Goal: Task Accomplishment & Management: Use online tool/utility

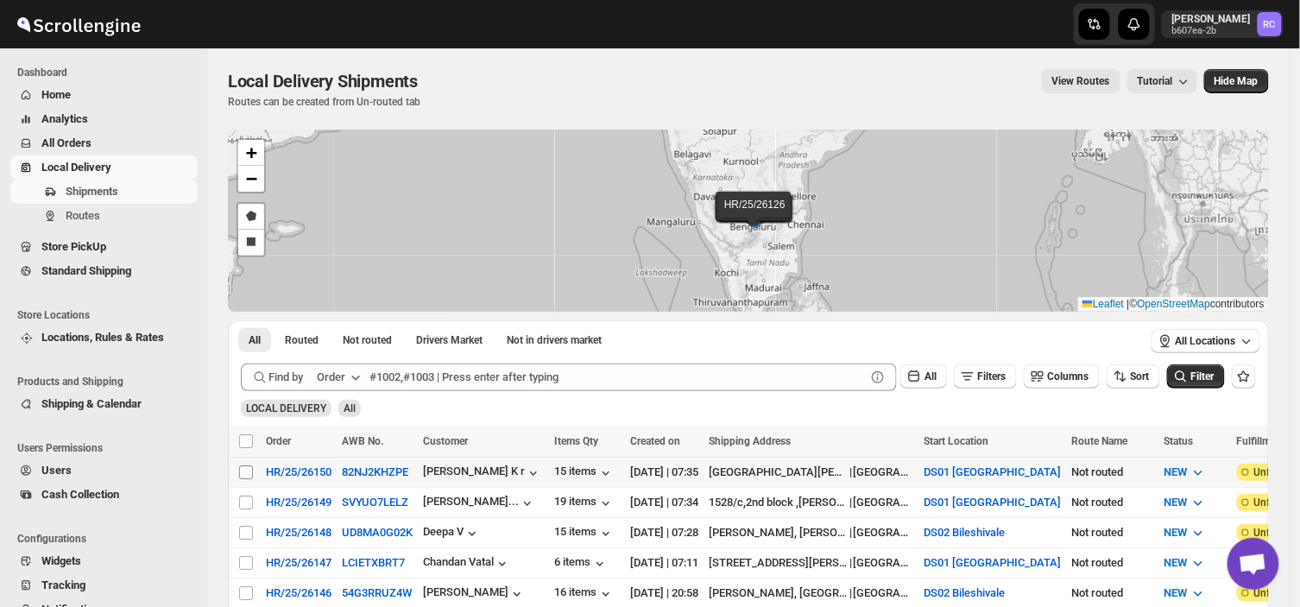
click at [247, 470] on input "Select shipment" at bounding box center [246, 472] width 14 height 14
checkbox input "true"
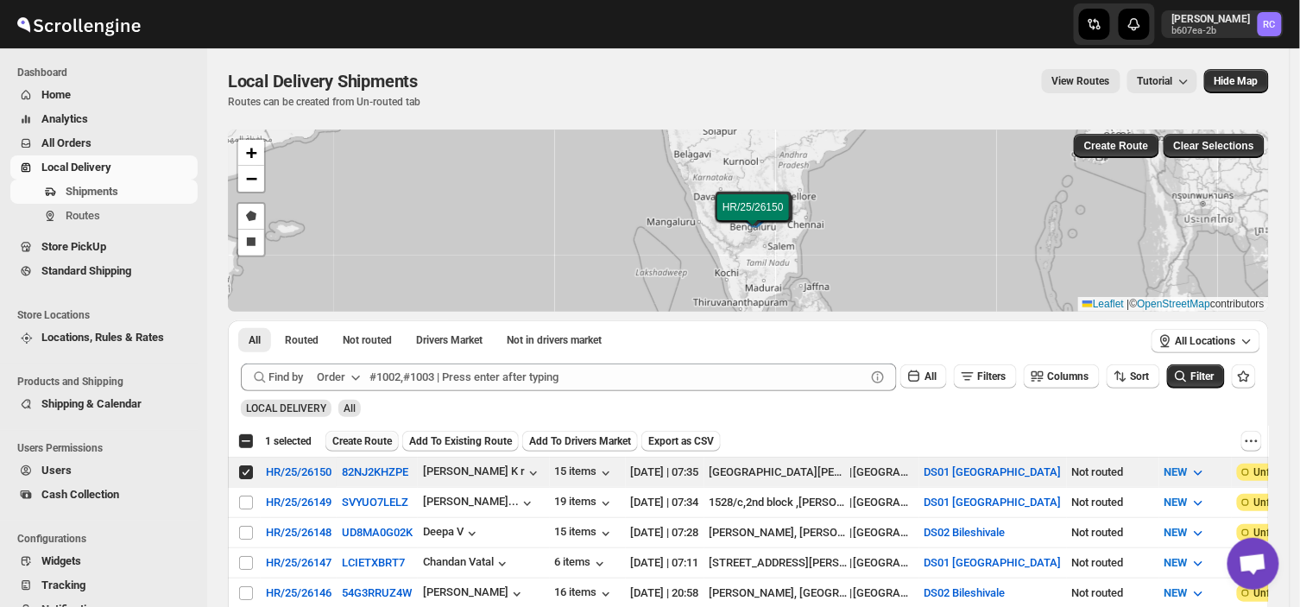
click at [358, 437] on span "Create Route" at bounding box center [362, 441] width 60 height 14
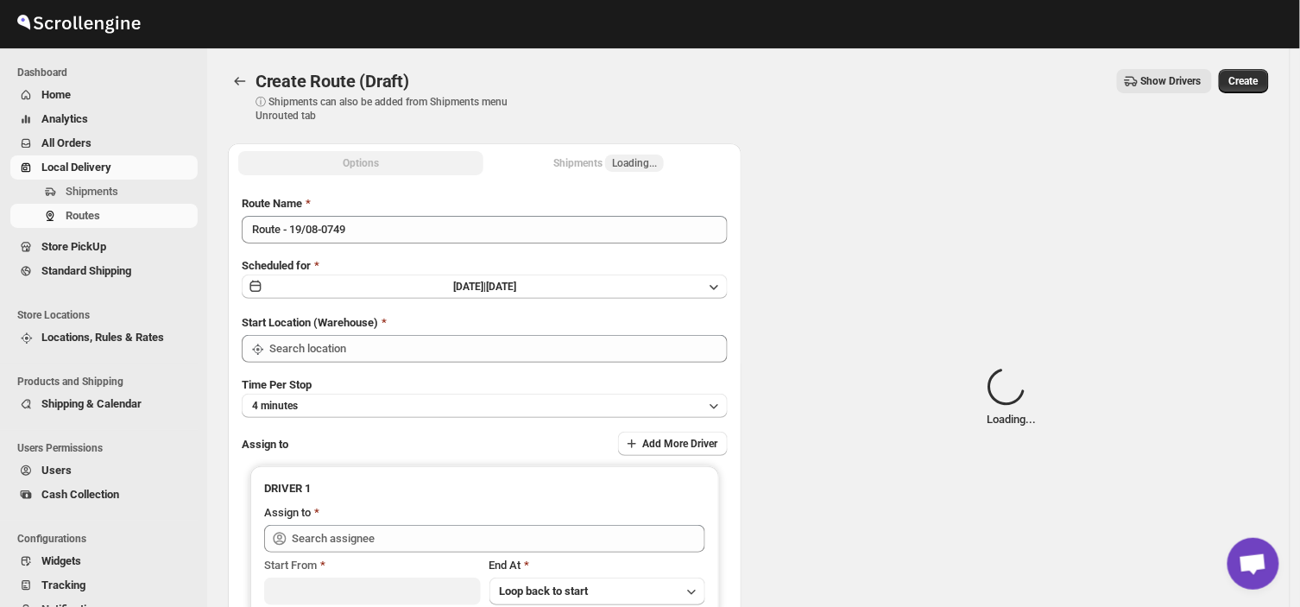
type input "DS01 [GEOGRAPHIC_DATA]"
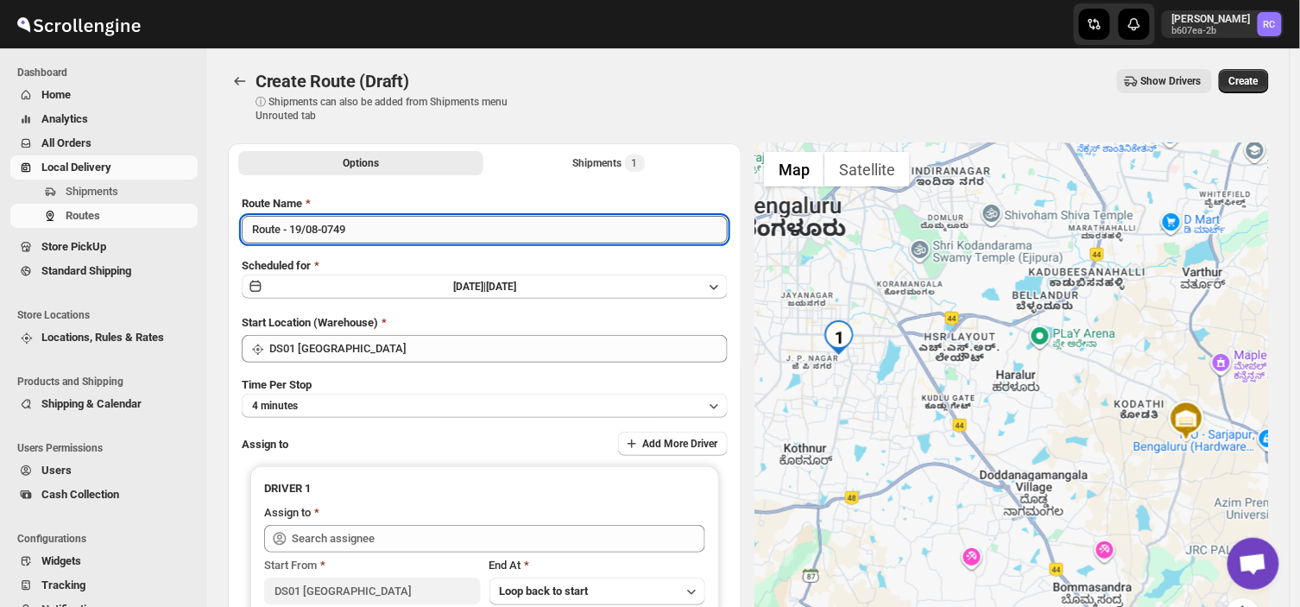
click at [357, 227] on input "Route - 19/08-0749" at bounding box center [485, 230] width 486 height 28
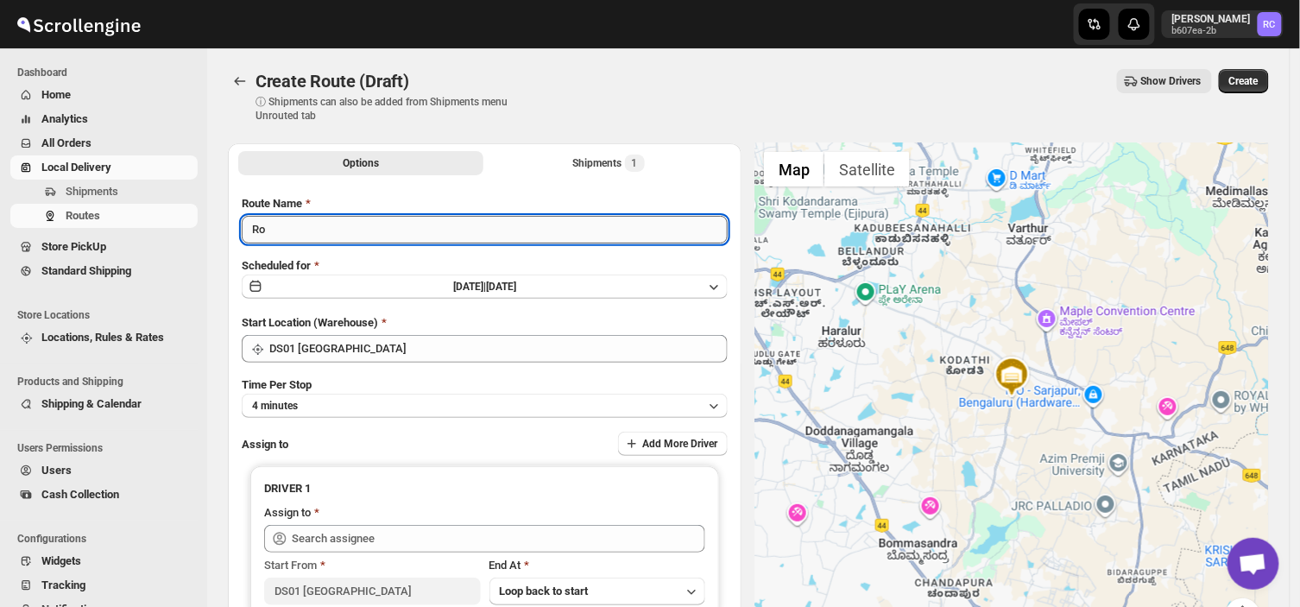
type input "R"
type input "Order no 26147"
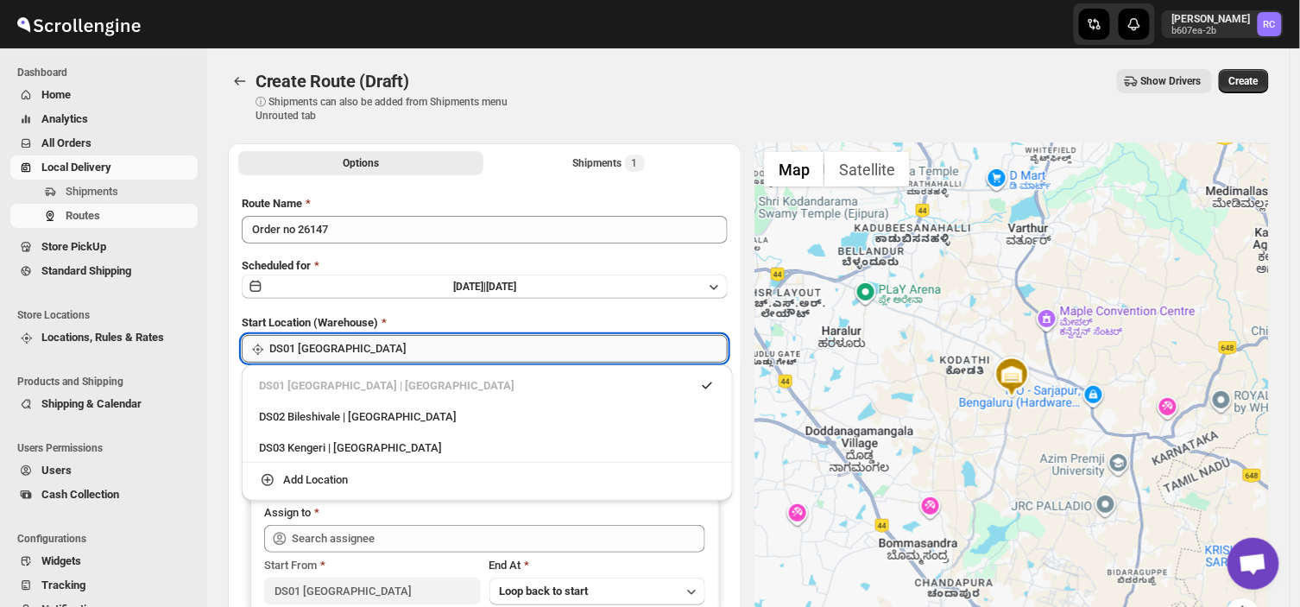
click at [382, 359] on input "DS01 [GEOGRAPHIC_DATA]" at bounding box center [498, 349] width 458 height 28
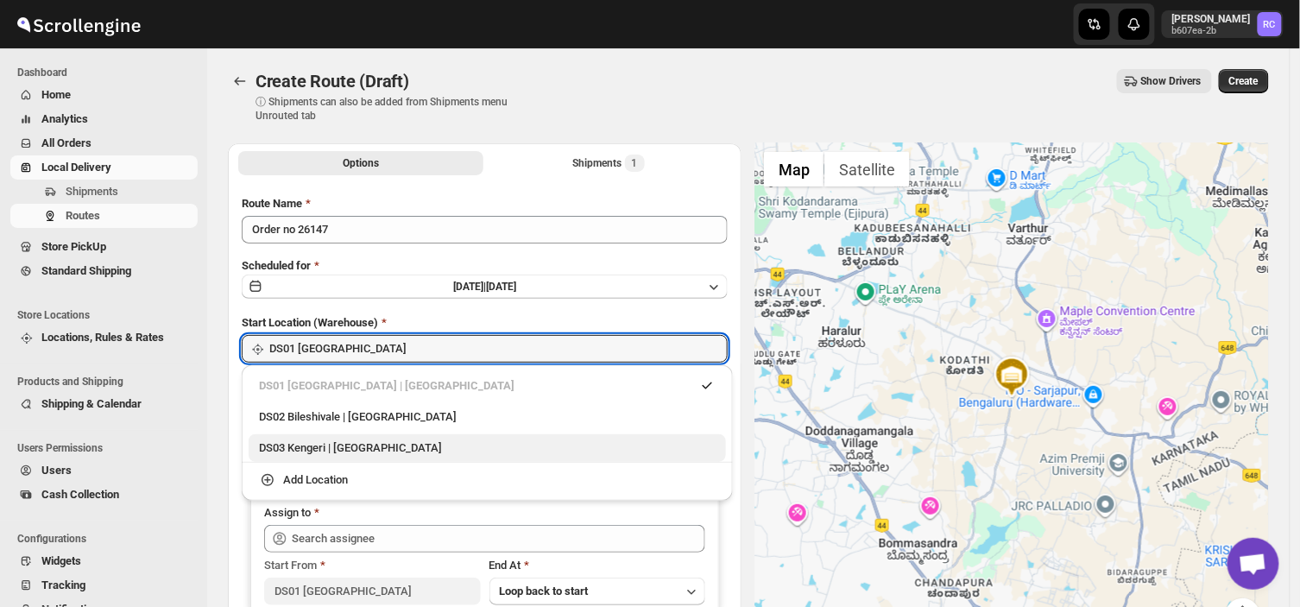
click at [391, 447] on div "DS03 Kengeri | Bengaluru" at bounding box center [487, 447] width 457 height 17
type input "DS03 Kengeri"
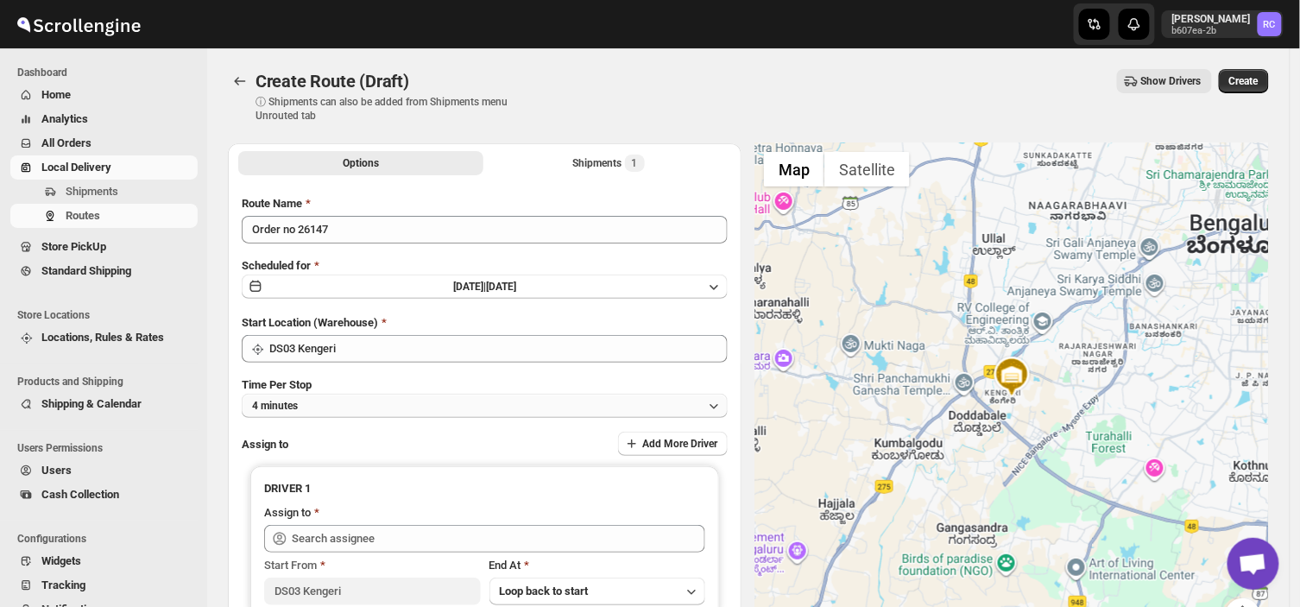
click at [326, 406] on button "4 minutes" at bounding box center [485, 406] width 486 height 24
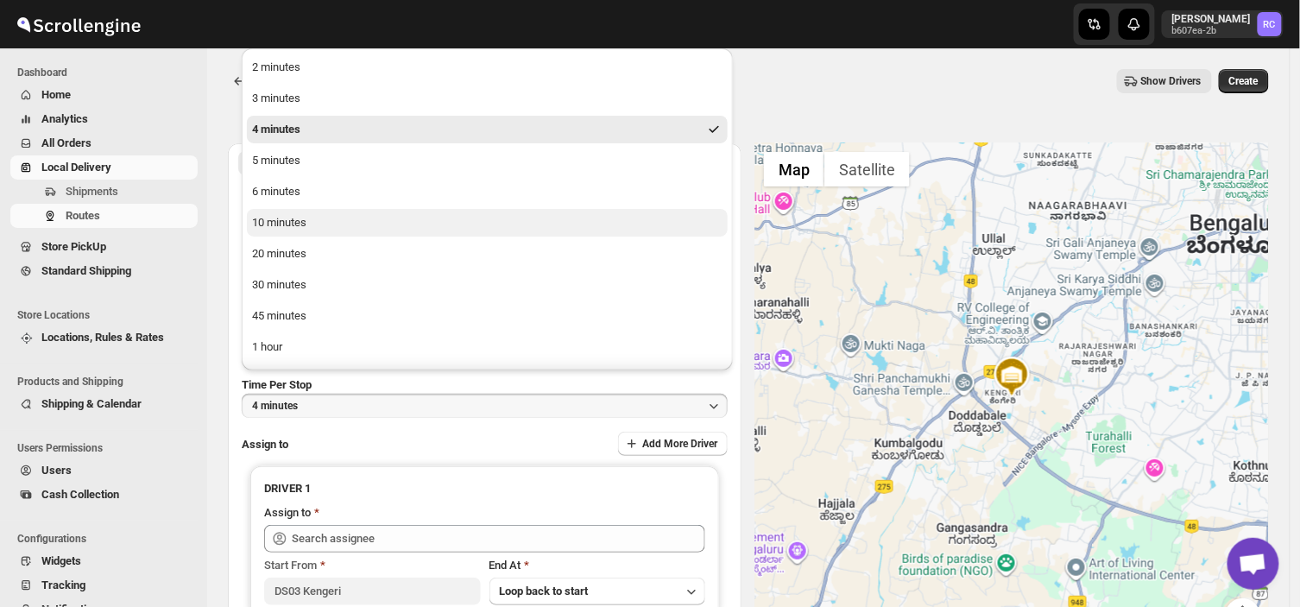
click at [292, 222] on div "10 minutes" at bounding box center [279, 222] width 54 height 17
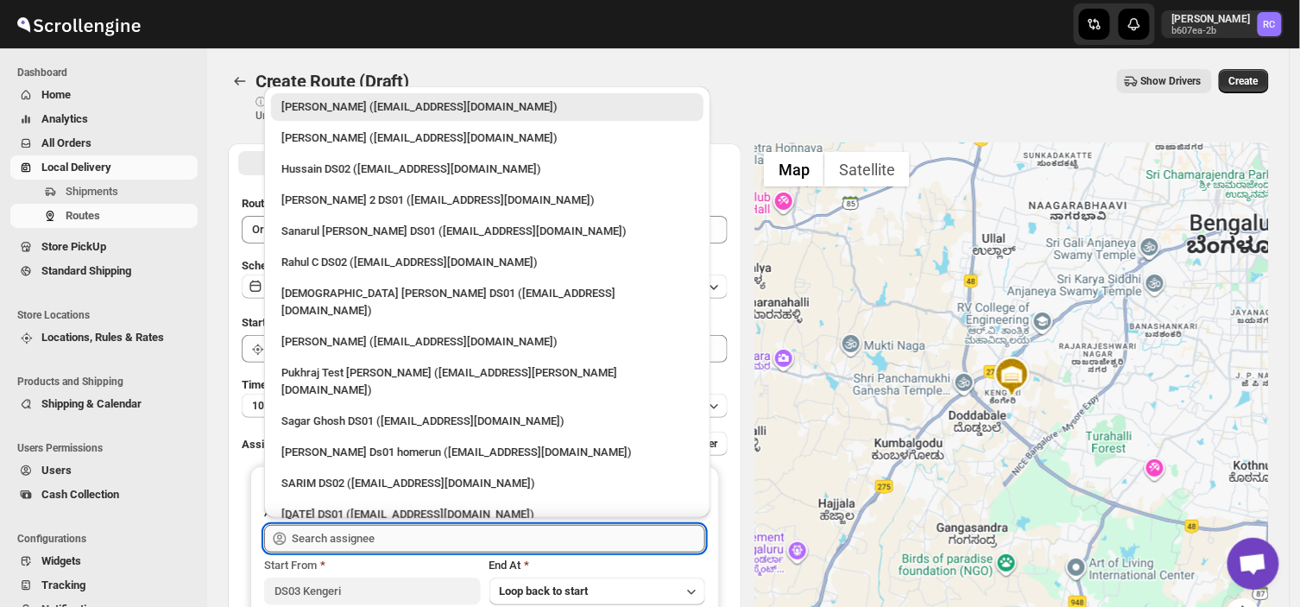
click at [382, 531] on input "text" at bounding box center [498, 539] width 413 height 28
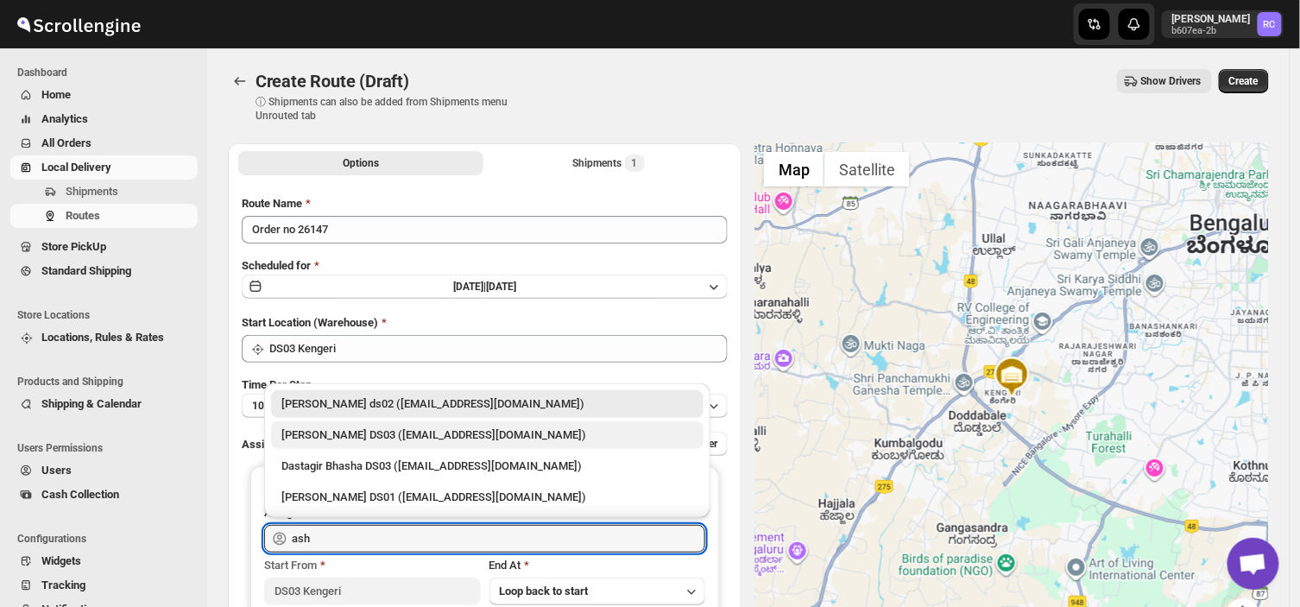
click at [435, 429] on div "[PERSON_NAME] DS03 ([EMAIL_ADDRESS][DOMAIN_NAME])" at bounding box center [487, 434] width 412 height 17
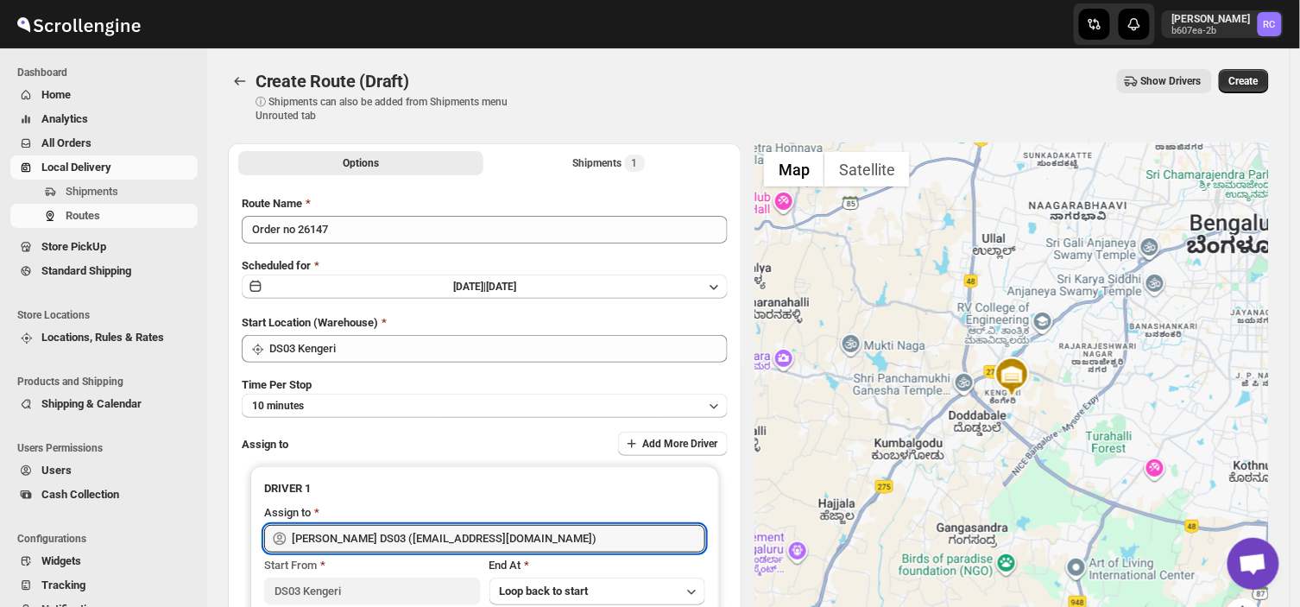
type input "[PERSON_NAME] DS03 ([EMAIL_ADDRESS][DOMAIN_NAME])"
click at [435, 432] on div "Assign to Add More Driver" at bounding box center [485, 445] width 486 height 26
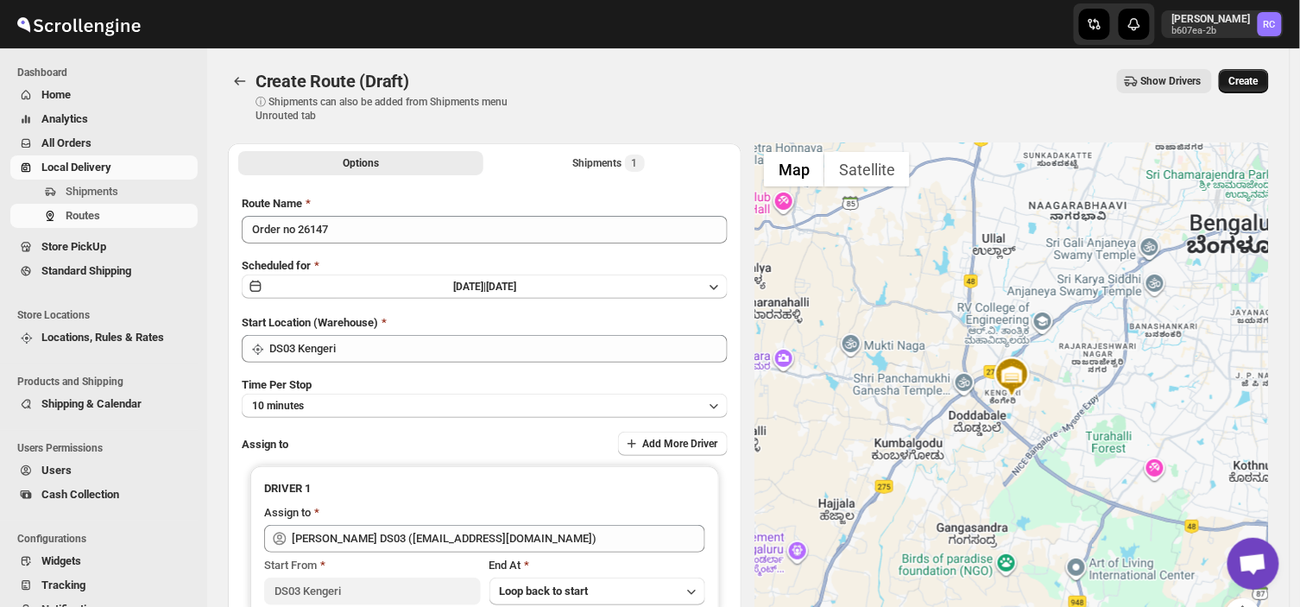
click at [1261, 73] on button "Create" at bounding box center [1244, 81] width 50 height 24
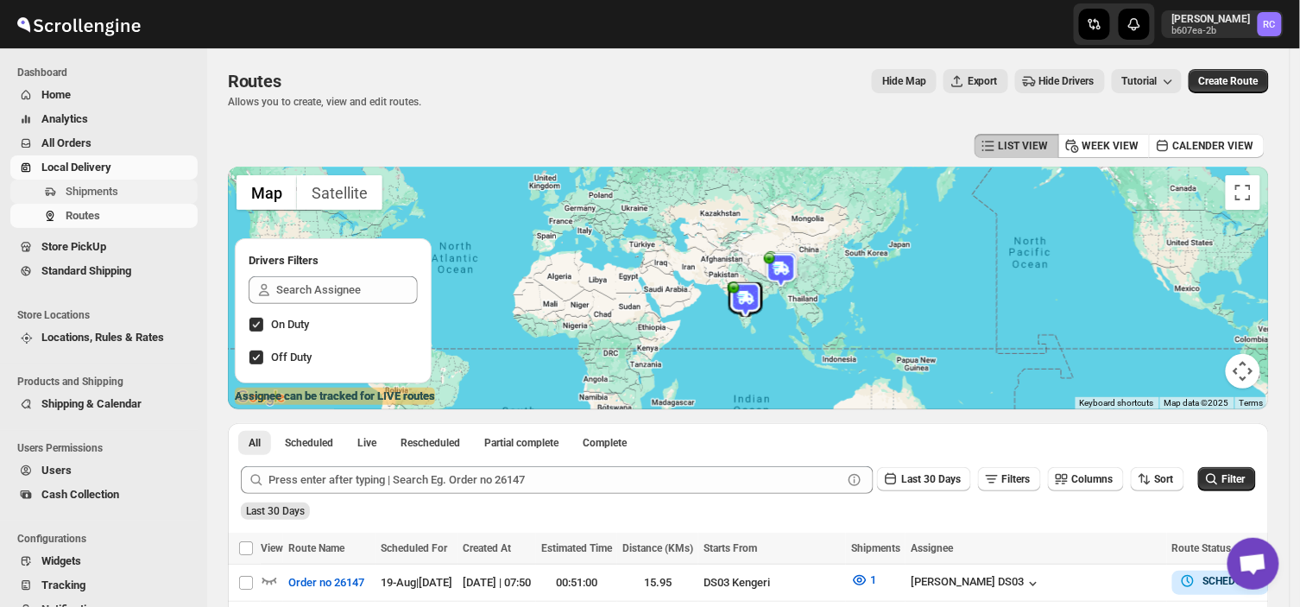
click at [145, 192] on span "Shipments" at bounding box center [130, 191] width 129 height 17
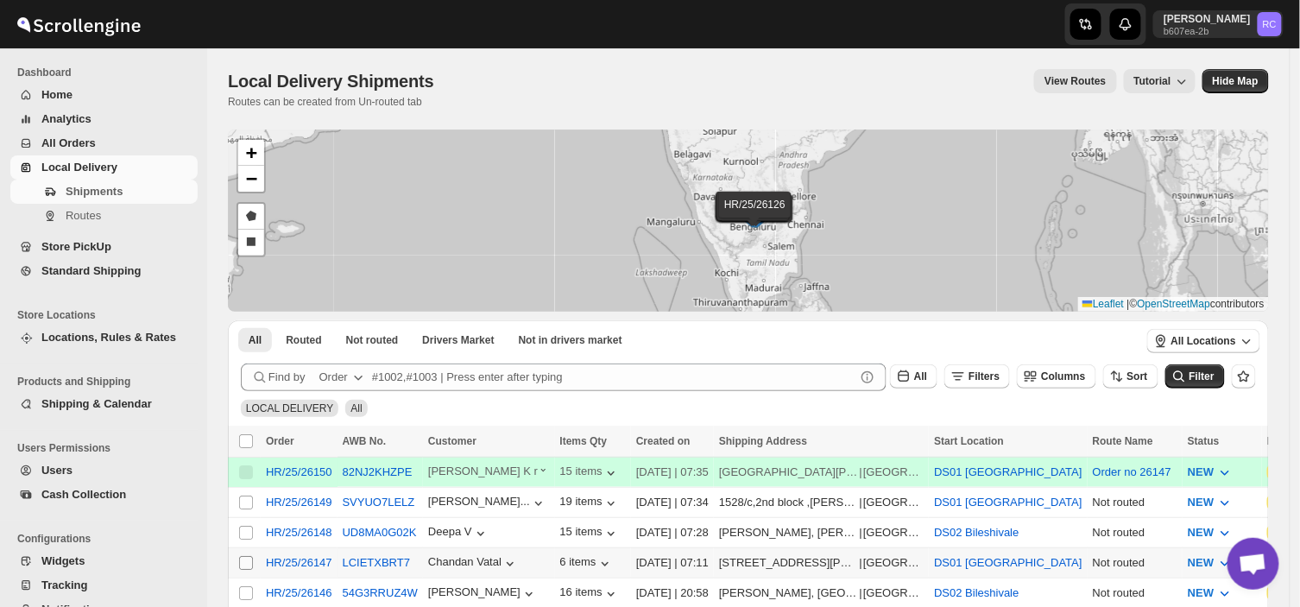
drag, startPoint x: 253, startPoint y: 551, endPoint x: 245, endPoint y: 559, distance: 11.6
click at [245, 559] on td "Select shipment" at bounding box center [244, 562] width 33 height 30
click at [245, 559] on input "Select shipment" at bounding box center [246, 563] width 14 height 14
checkbox input "true"
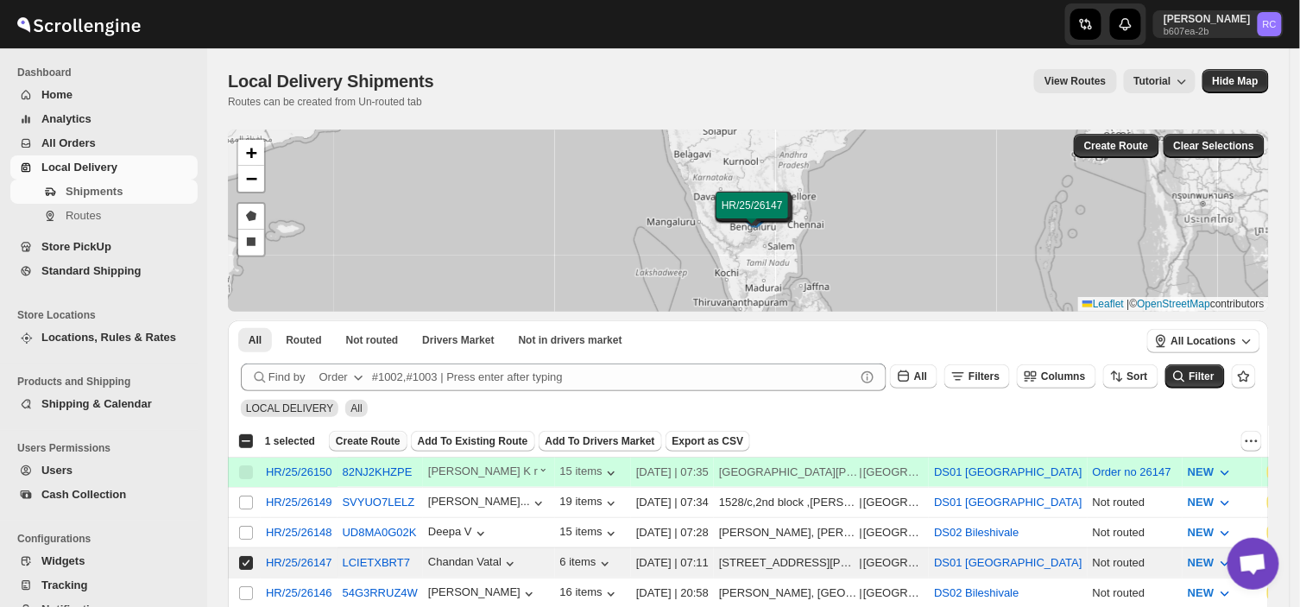
click at [366, 434] on span "Create Route" at bounding box center [368, 441] width 65 height 14
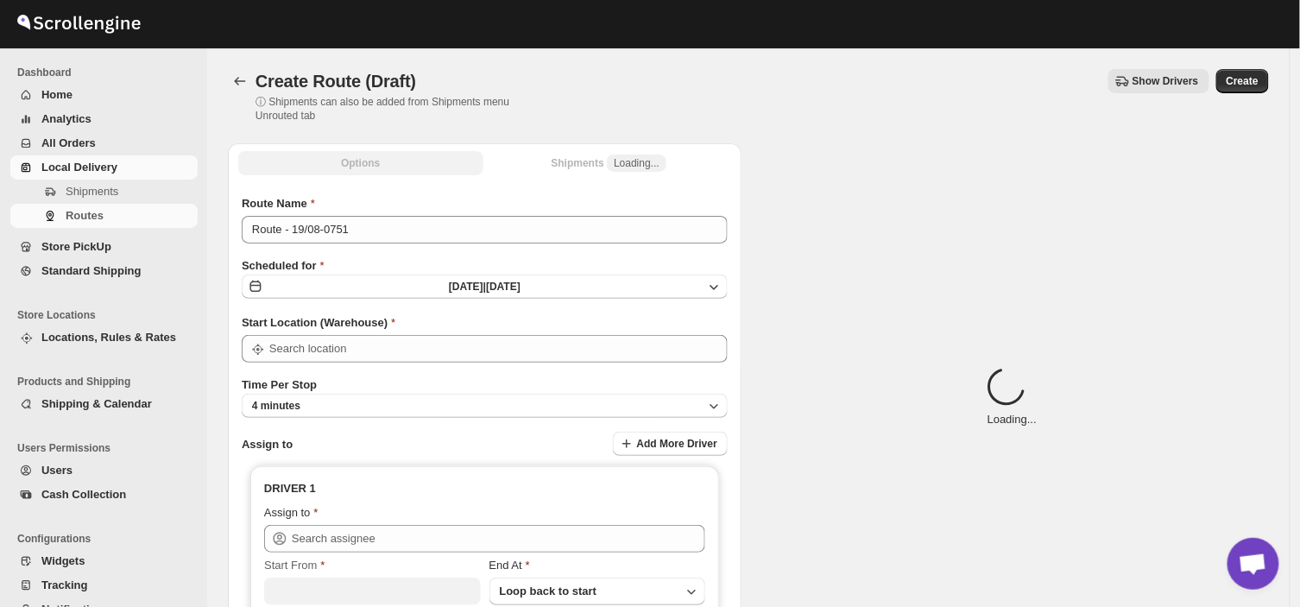
type input "DS01 [GEOGRAPHIC_DATA]"
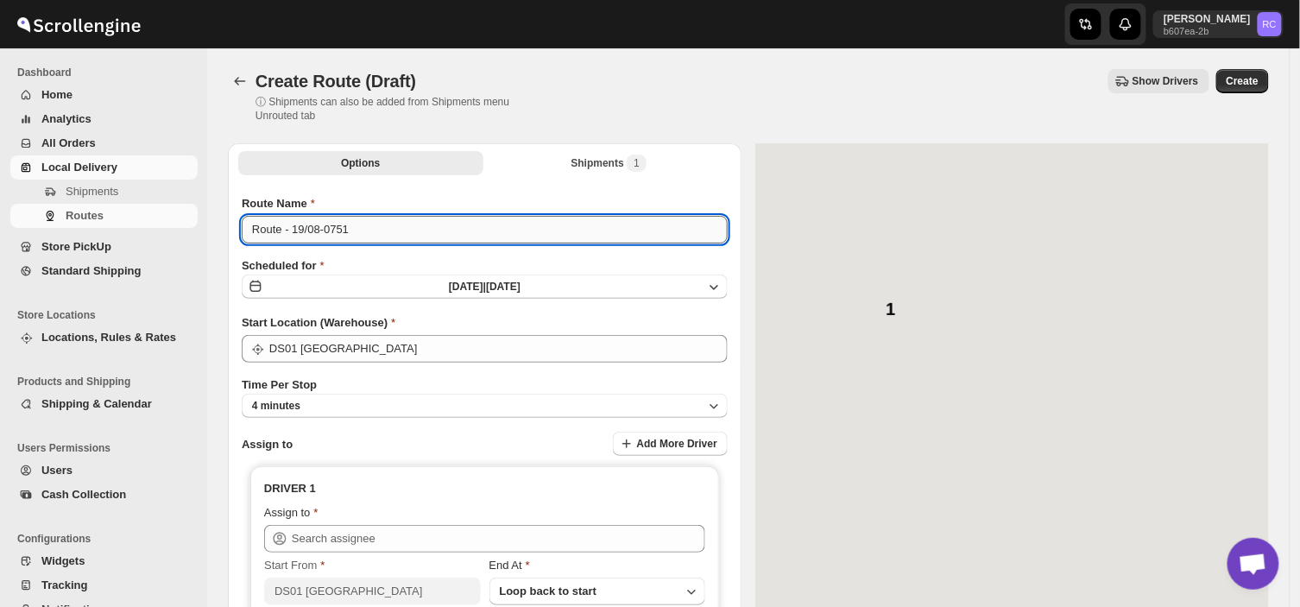
click at [352, 231] on input "Route - 19/08-0751" at bounding box center [485, 230] width 486 height 28
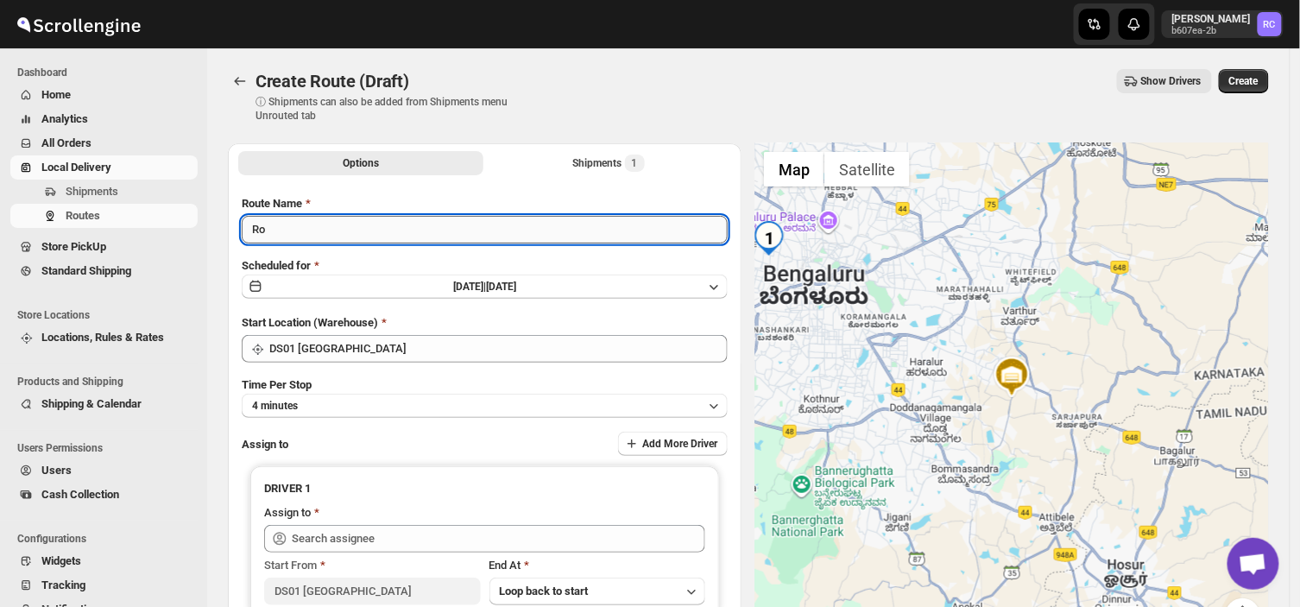
type input "R"
type input "Order no 26147"
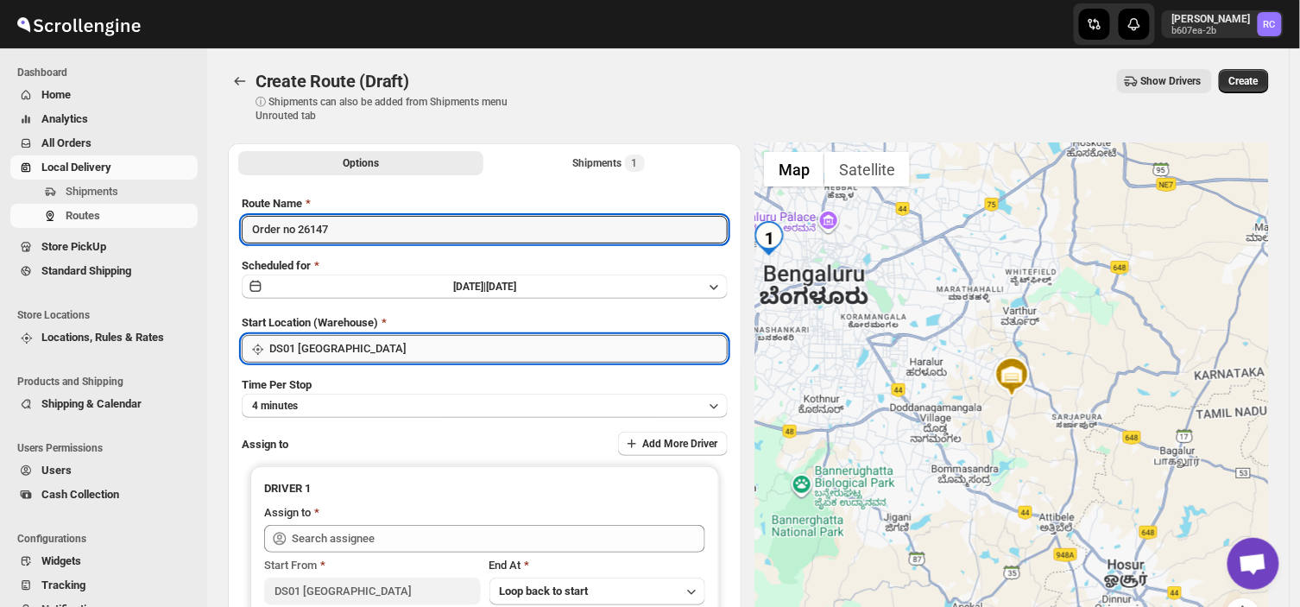
click at [366, 345] on input "DS01 [GEOGRAPHIC_DATA]" at bounding box center [498, 349] width 458 height 28
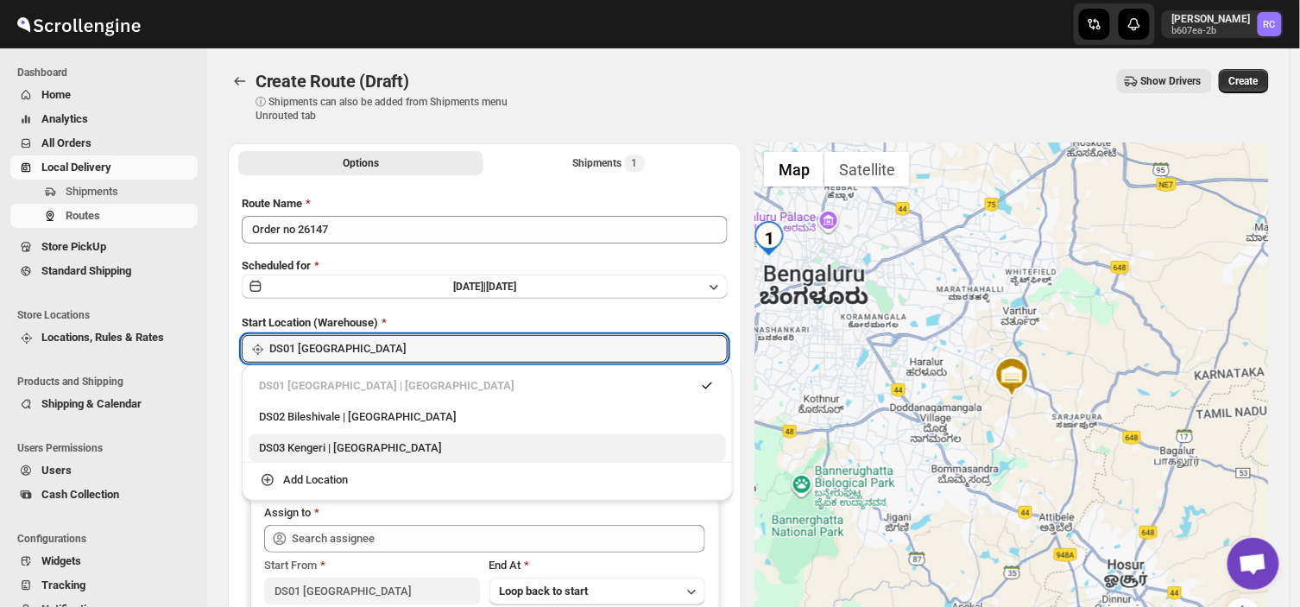
click at [303, 449] on div "DS03 Kengeri | [GEOGRAPHIC_DATA]" at bounding box center [487, 447] width 457 height 17
type input "DS03 Kengeri"
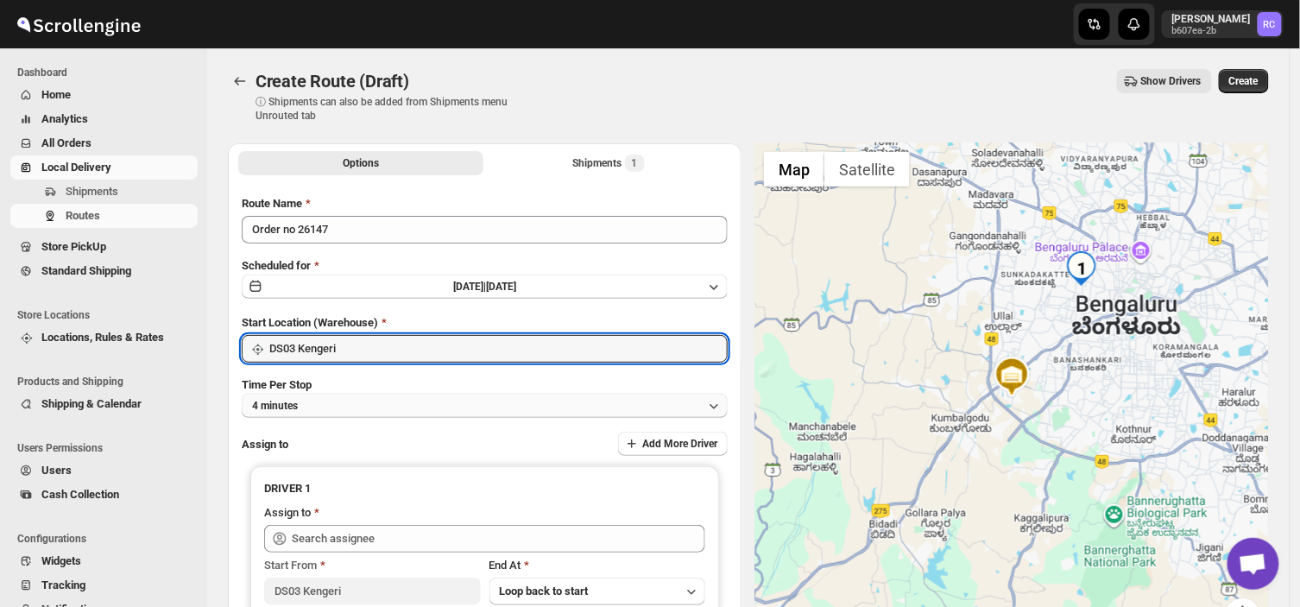
click at [328, 403] on button "4 minutes" at bounding box center [485, 406] width 486 height 24
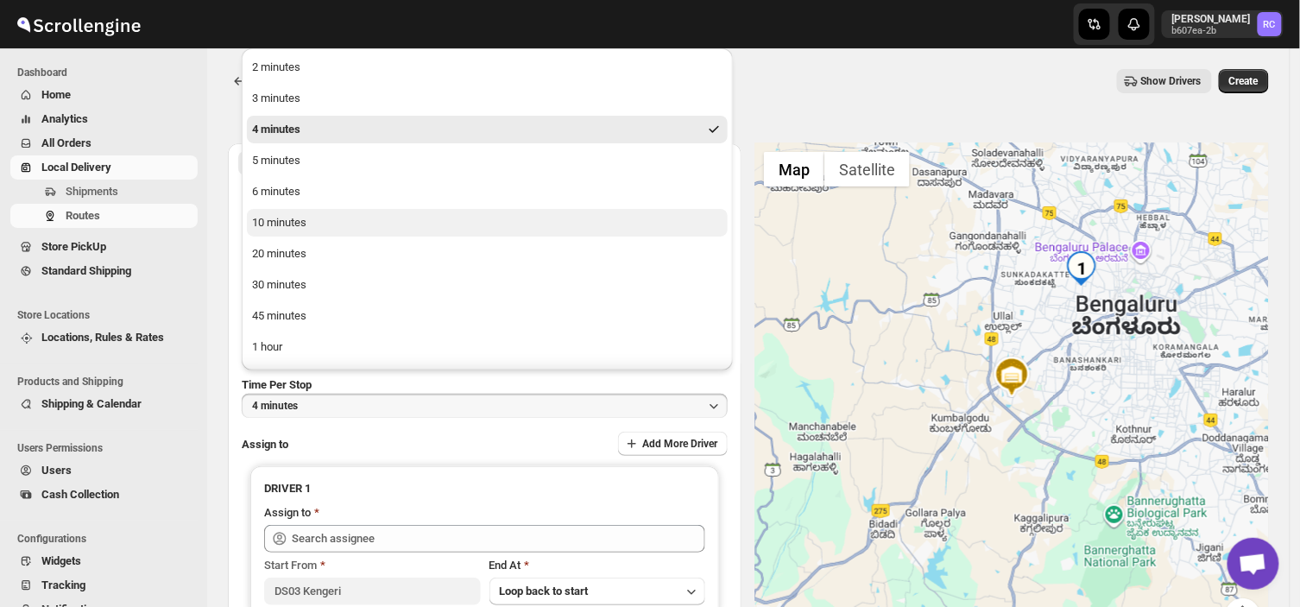
click at [282, 229] on div "10 minutes" at bounding box center [279, 222] width 54 height 17
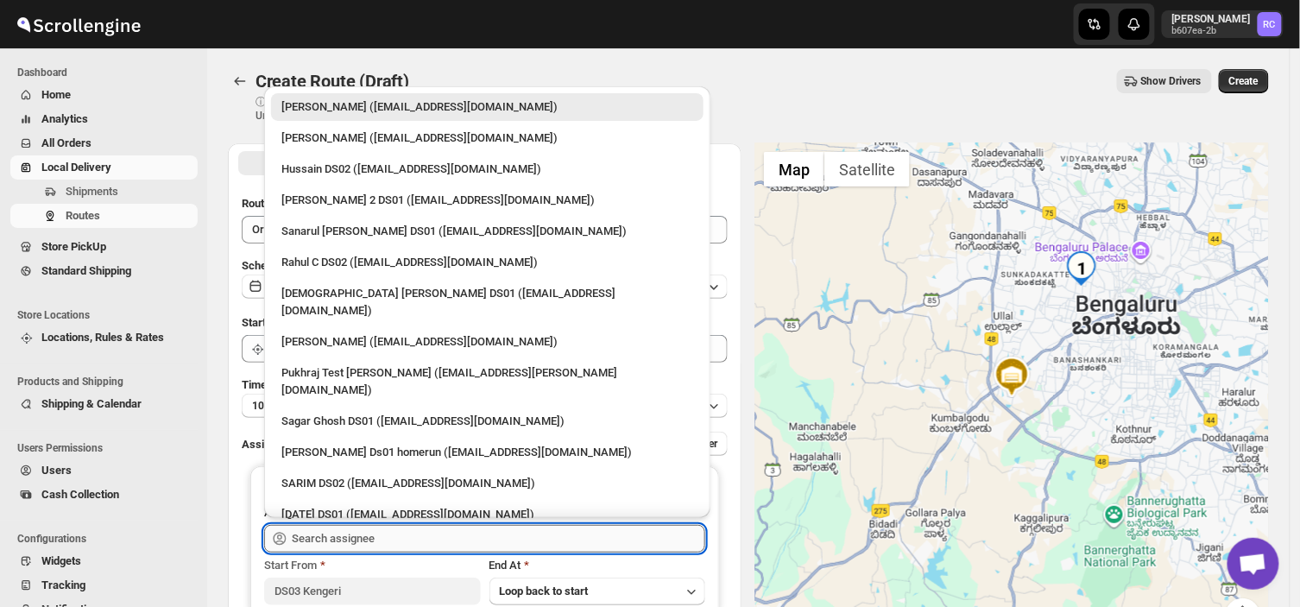
click at [394, 537] on input "text" at bounding box center [498, 539] width 413 height 28
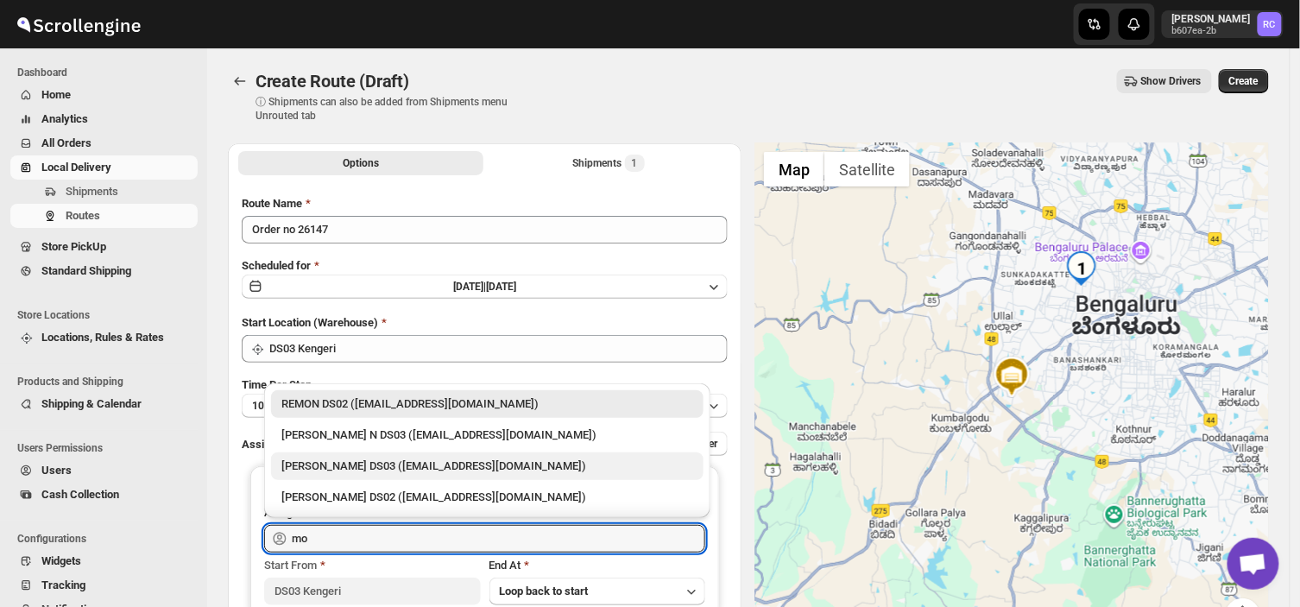
click at [346, 463] on div "Mohim uddin DS03 (veyanal843@bizmud.com)" at bounding box center [487, 465] width 412 height 17
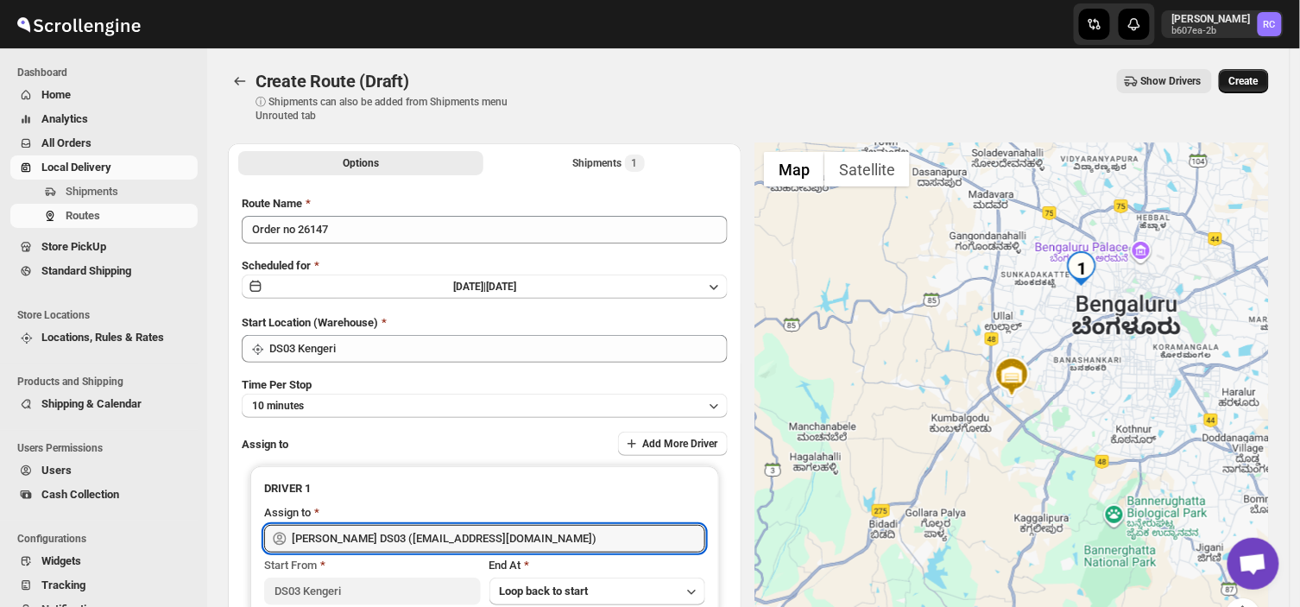
type input "Mohim uddin DS03 (veyanal843@bizmud.com)"
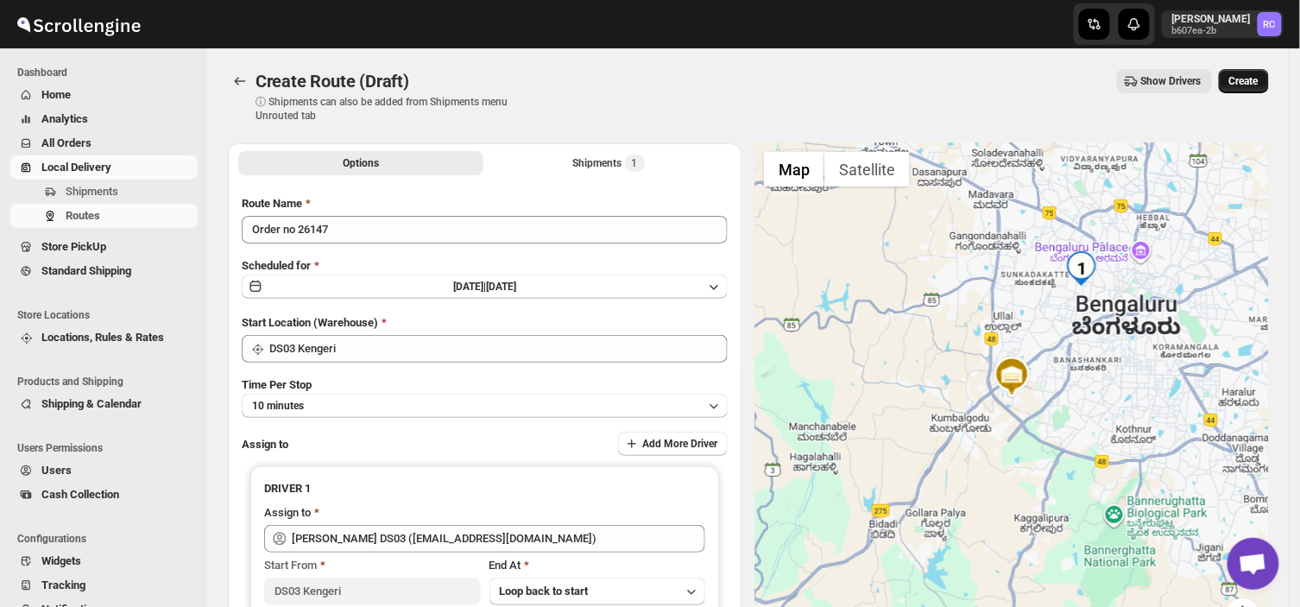
click at [1256, 70] on button "Create" at bounding box center [1244, 81] width 50 height 24
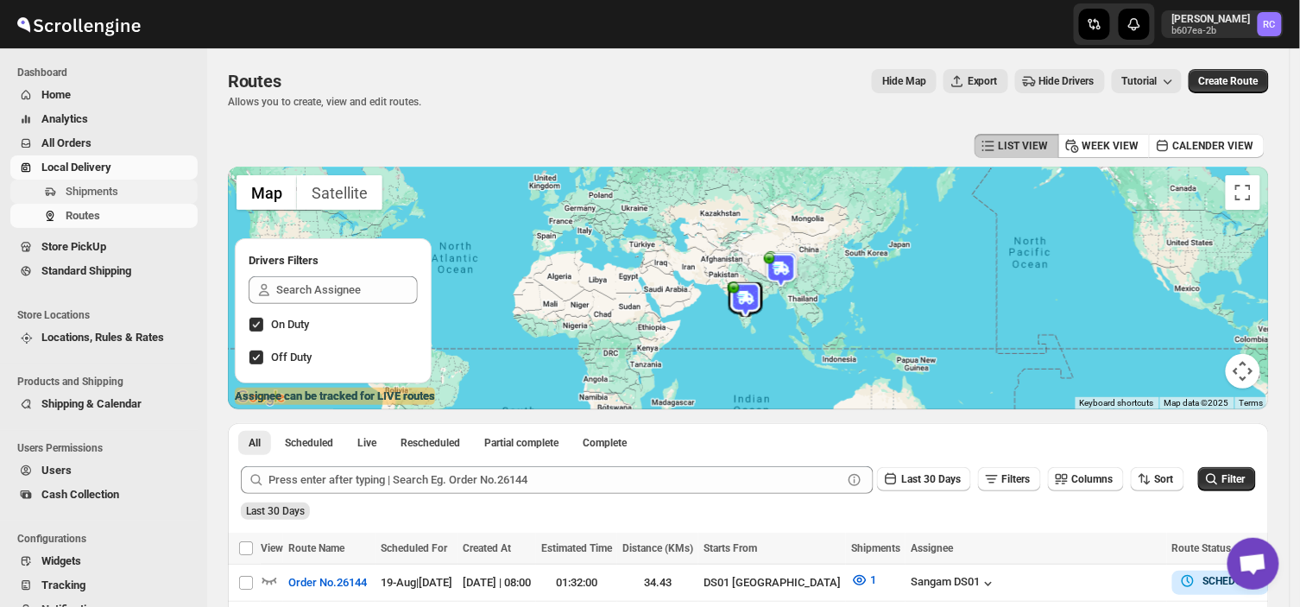
click at [119, 187] on span "Shipments" at bounding box center [130, 191] width 129 height 17
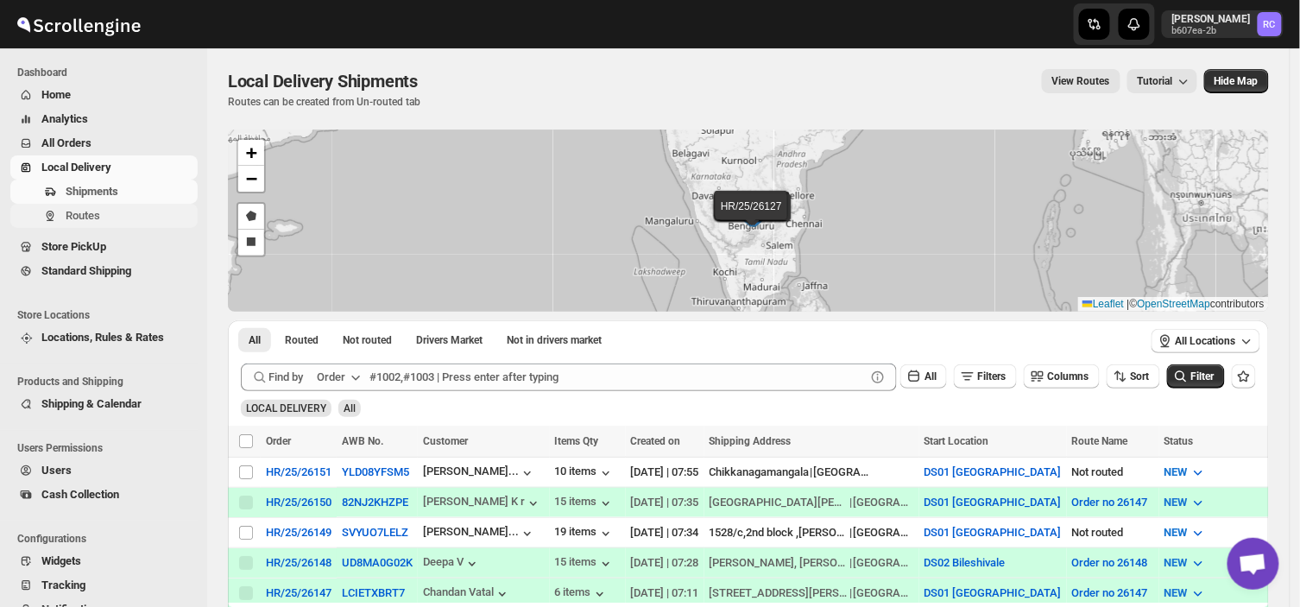
click at [127, 211] on span "Routes" at bounding box center [130, 215] width 129 height 17
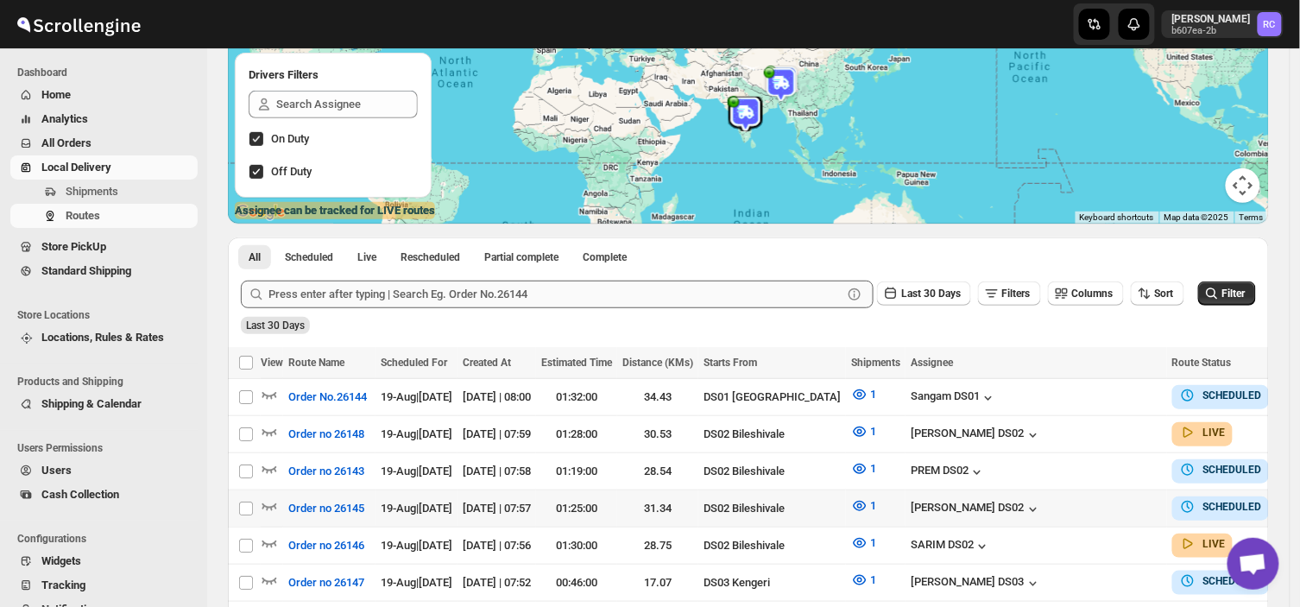
scroll to position [199, 0]
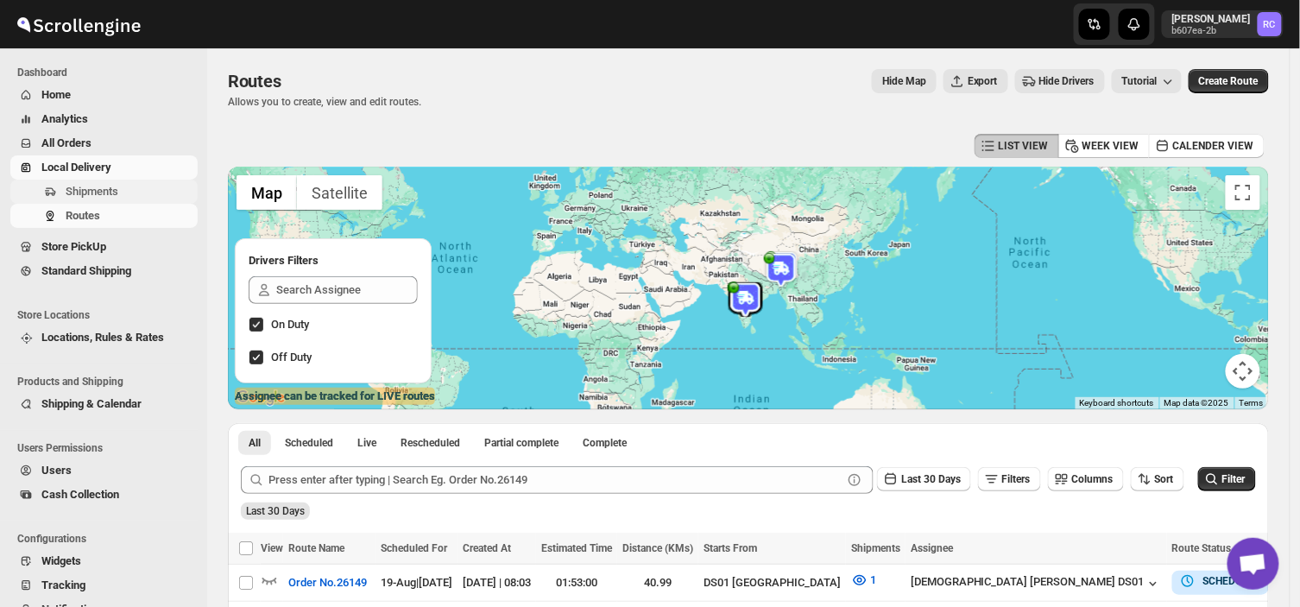
click at [147, 186] on span "Shipments" at bounding box center [130, 191] width 129 height 17
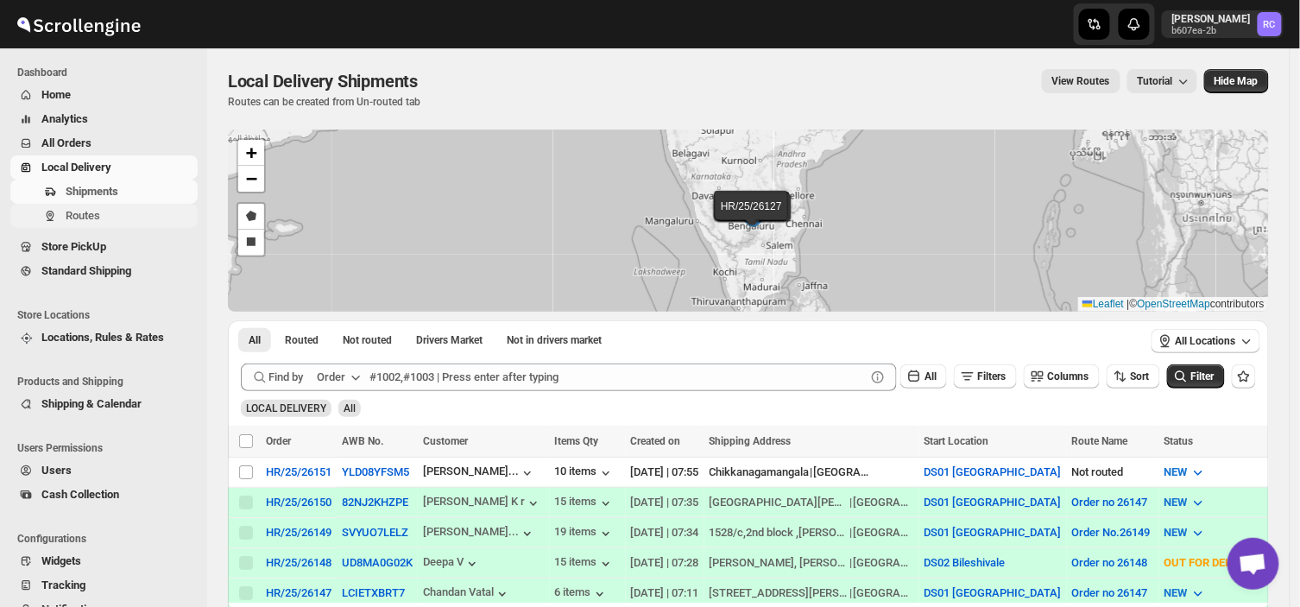
click at [140, 208] on span "Routes" at bounding box center [130, 215] width 129 height 17
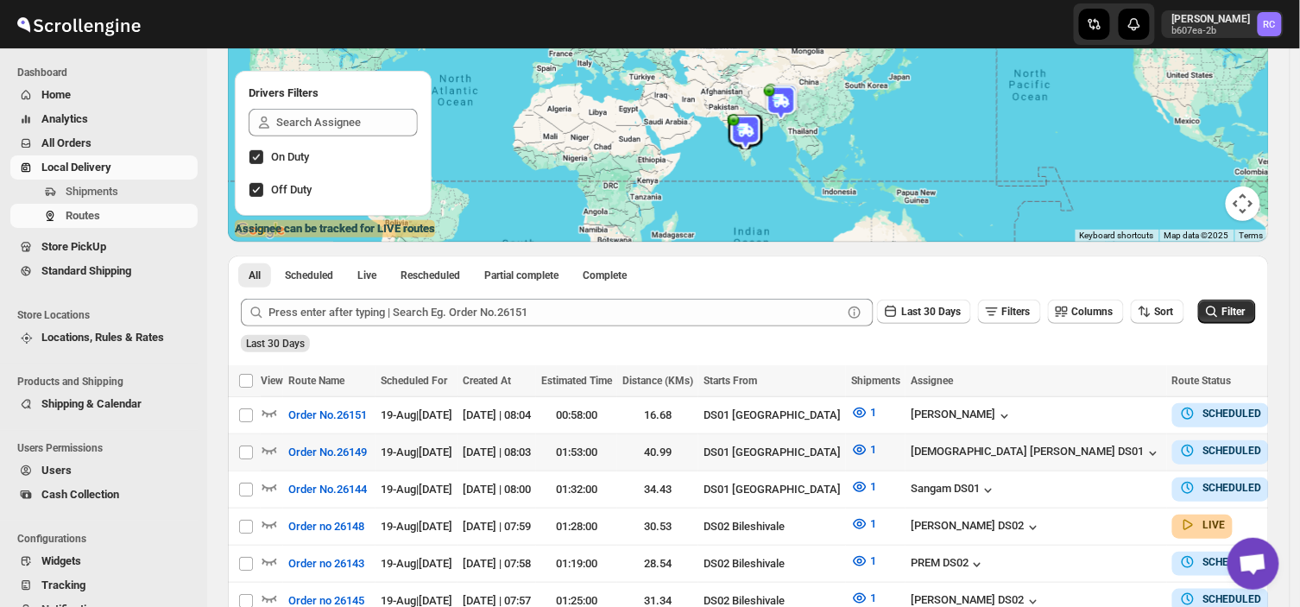
scroll to position [167, 0]
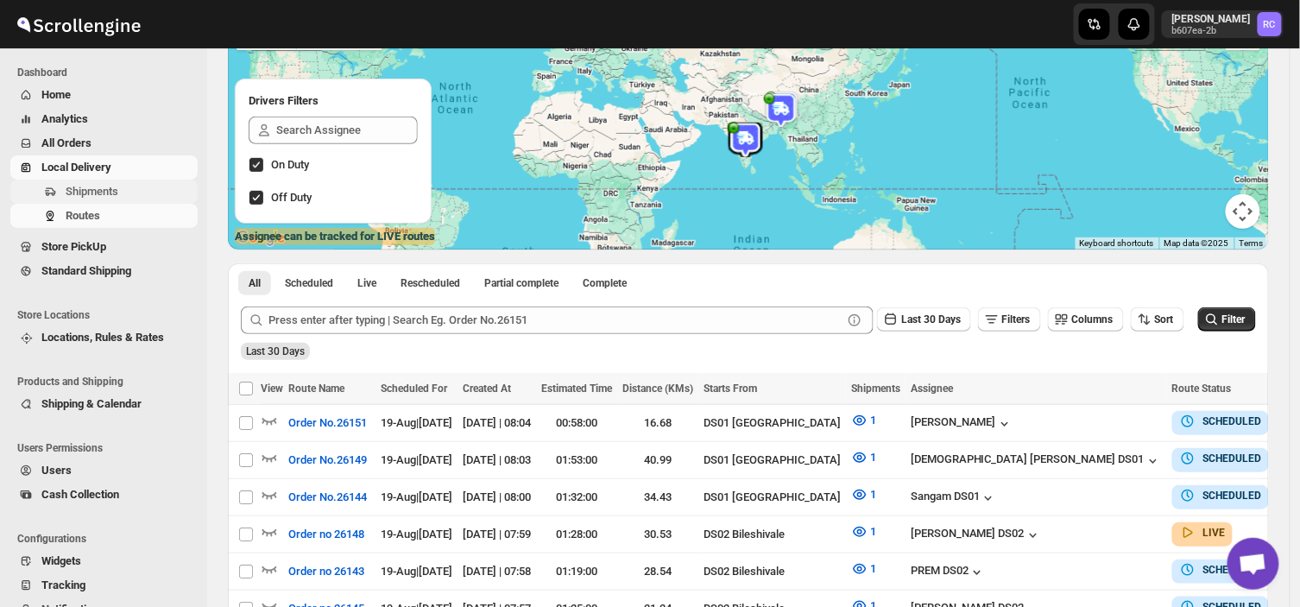
click at [116, 192] on span "Shipments" at bounding box center [92, 191] width 53 height 13
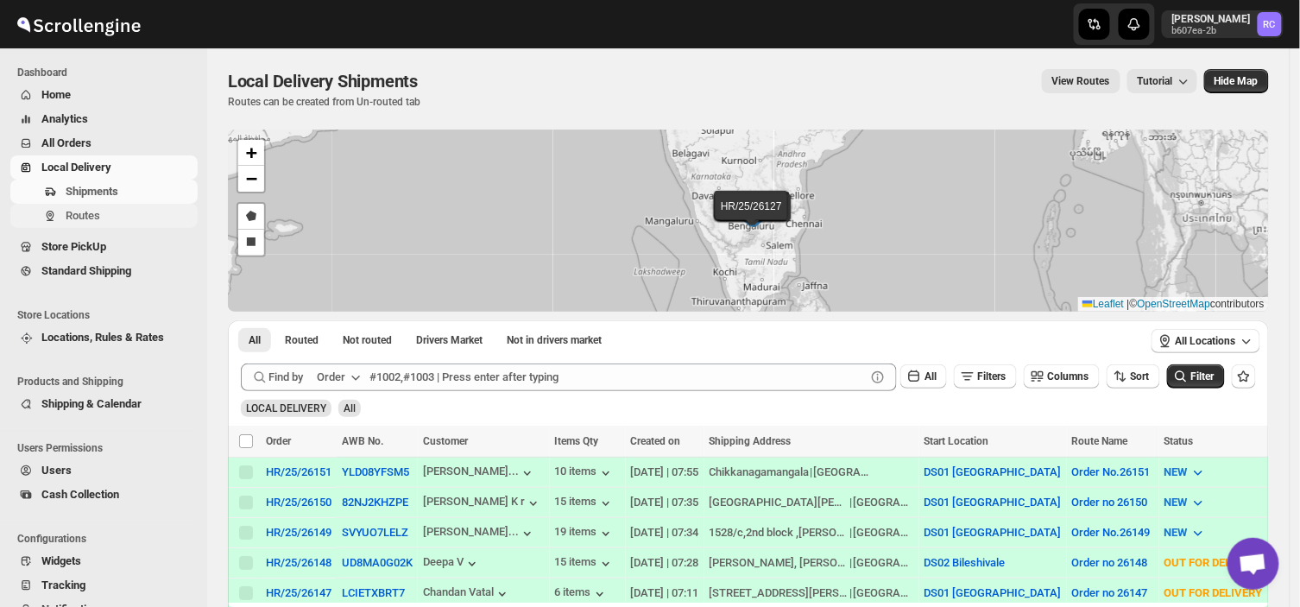
click at [93, 214] on span "Routes" at bounding box center [83, 215] width 35 height 13
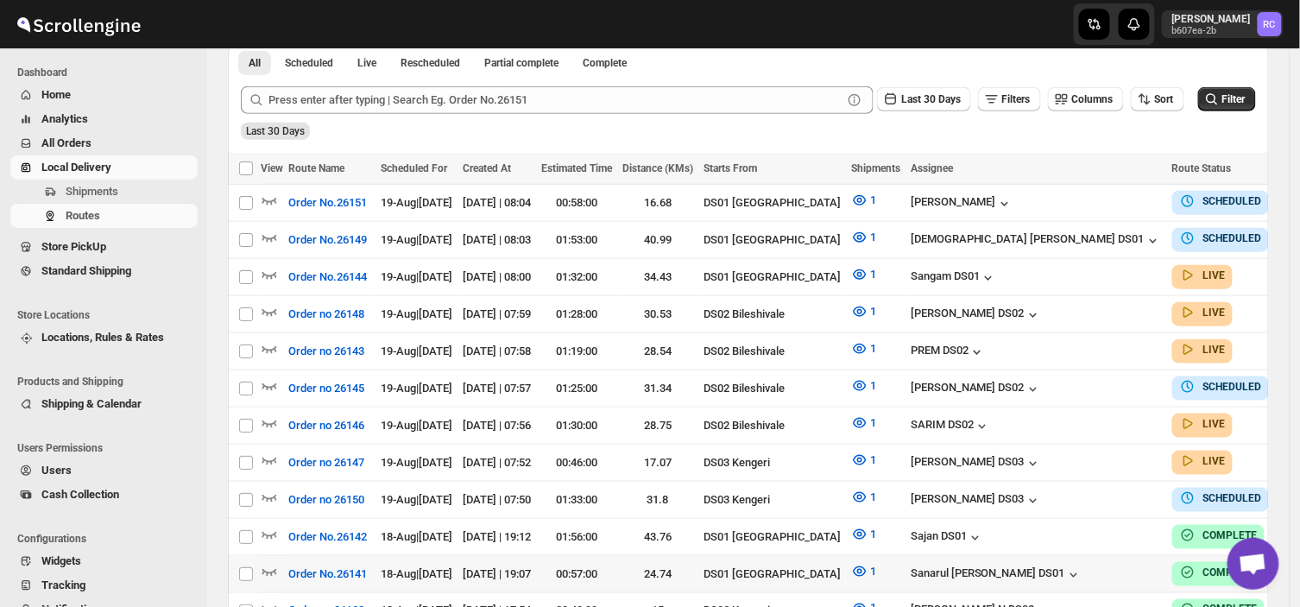
scroll to position [381, 0]
click at [245, 492] on input "Select route" at bounding box center [246, 499] width 14 height 14
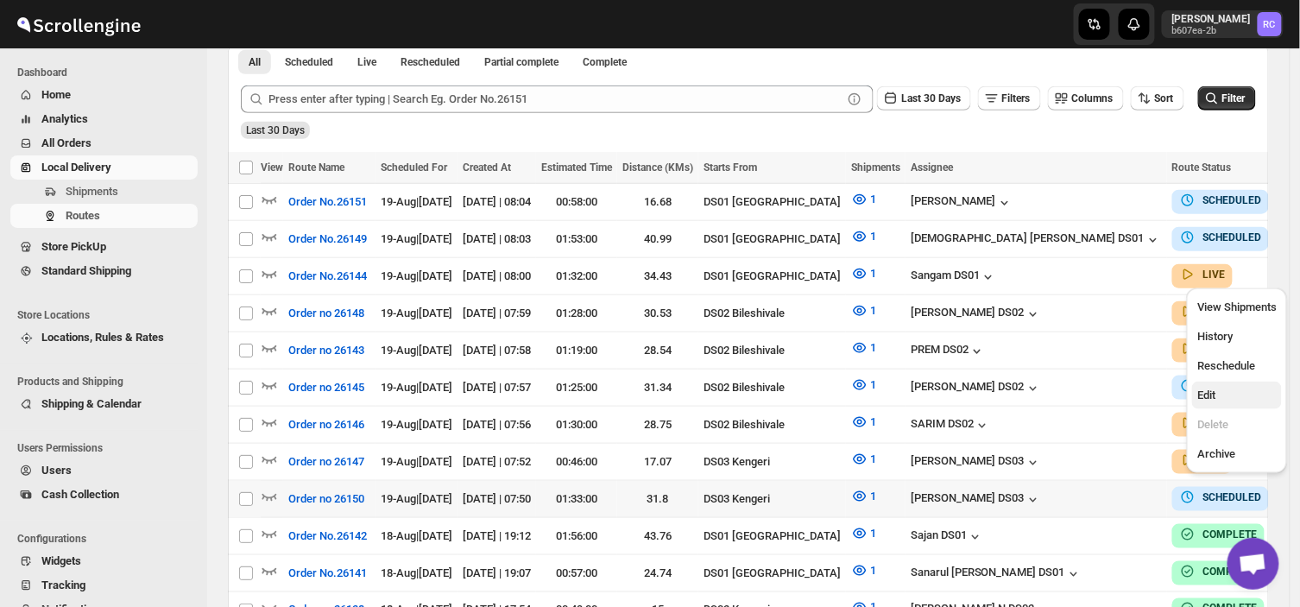
click at [1209, 387] on span "Edit" at bounding box center [1236, 395] width 79 height 17
checkbox input "true"
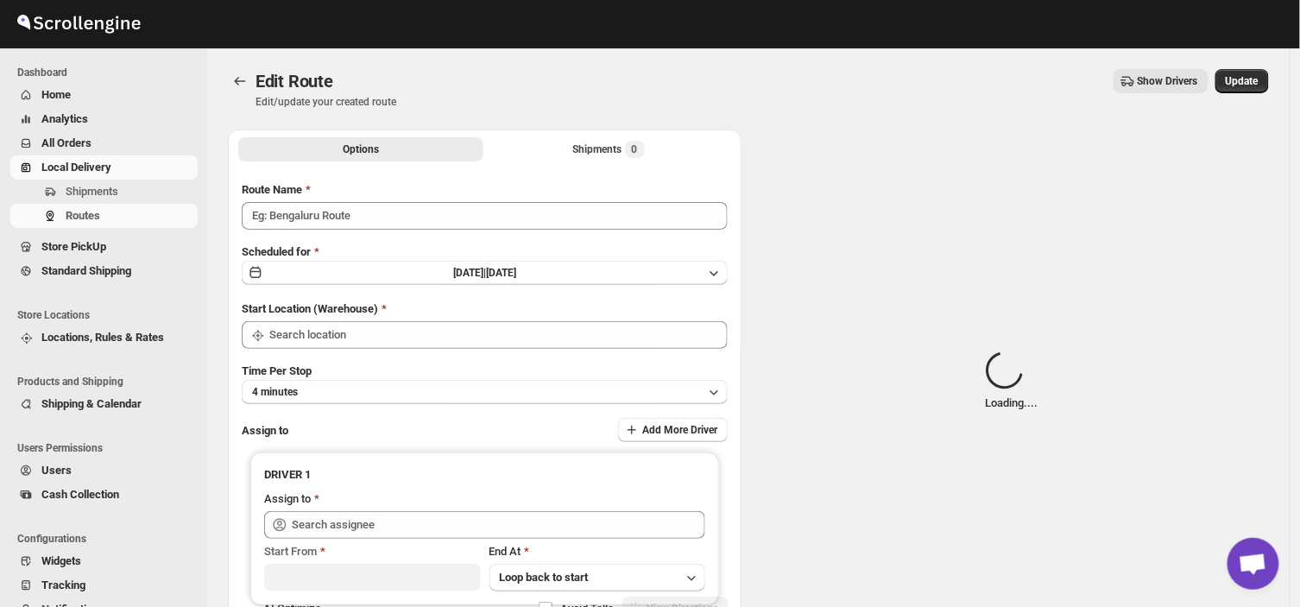
type input "Order no 26150"
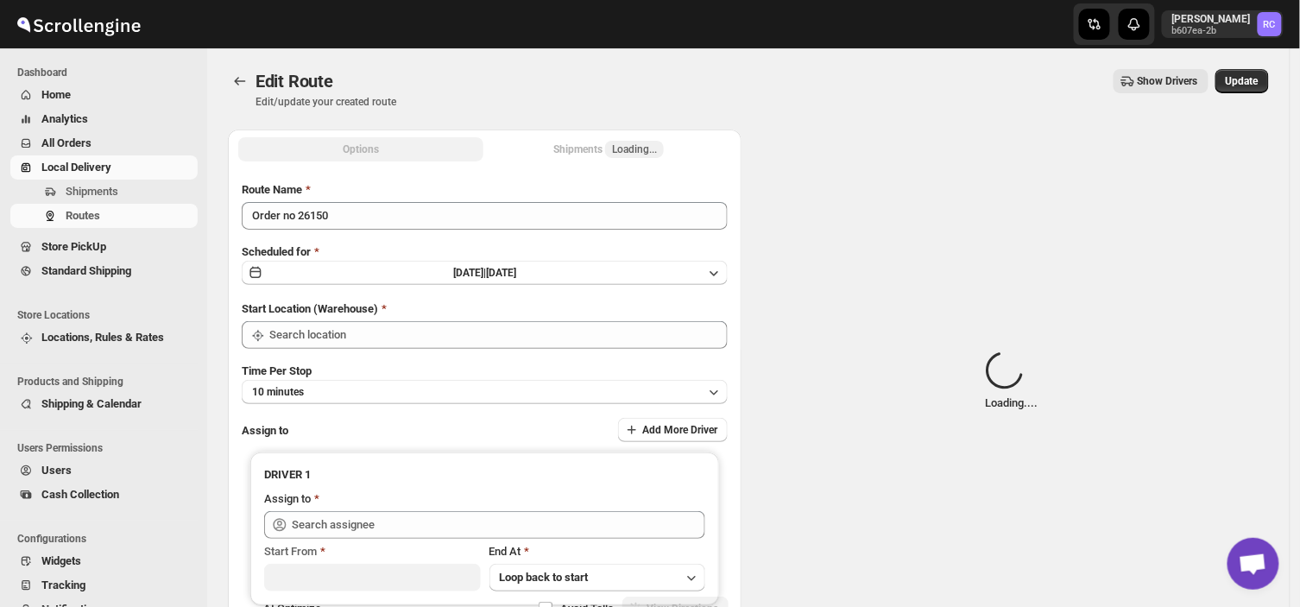
type input "DS03 Kengeri"
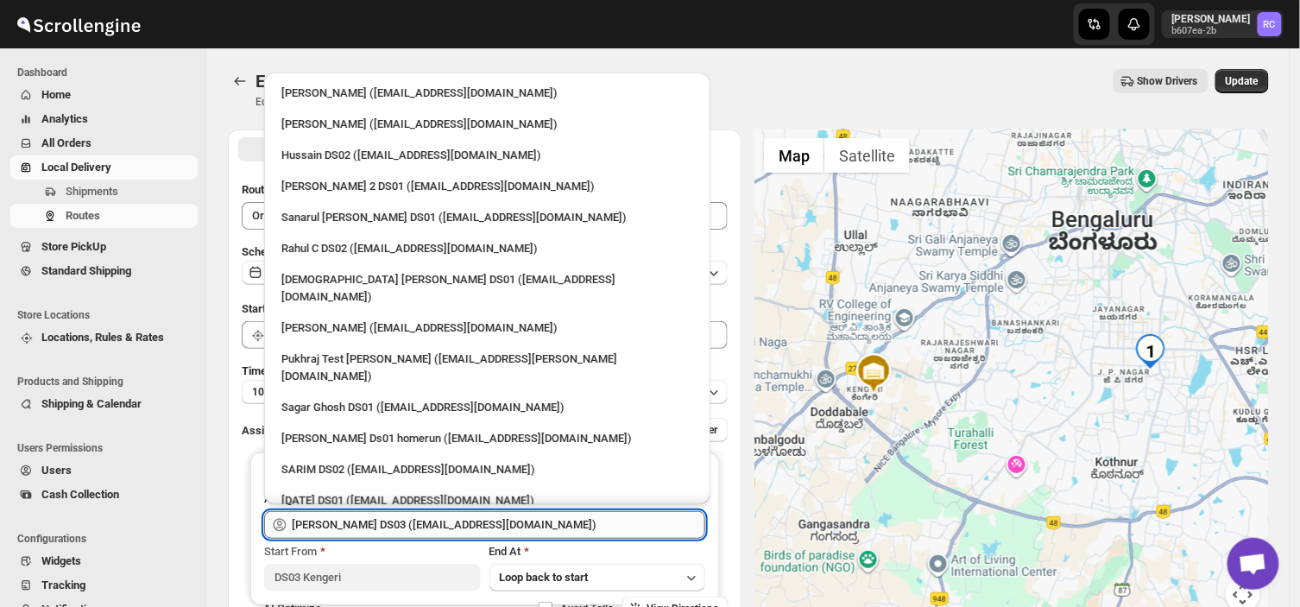
click at [523, 523] on input "[PERSON_NAME] DS03 ([EMAIL_ADDRESS][DOMAIN_NAME])" at bounding box center [498, 525] width 413 height 28
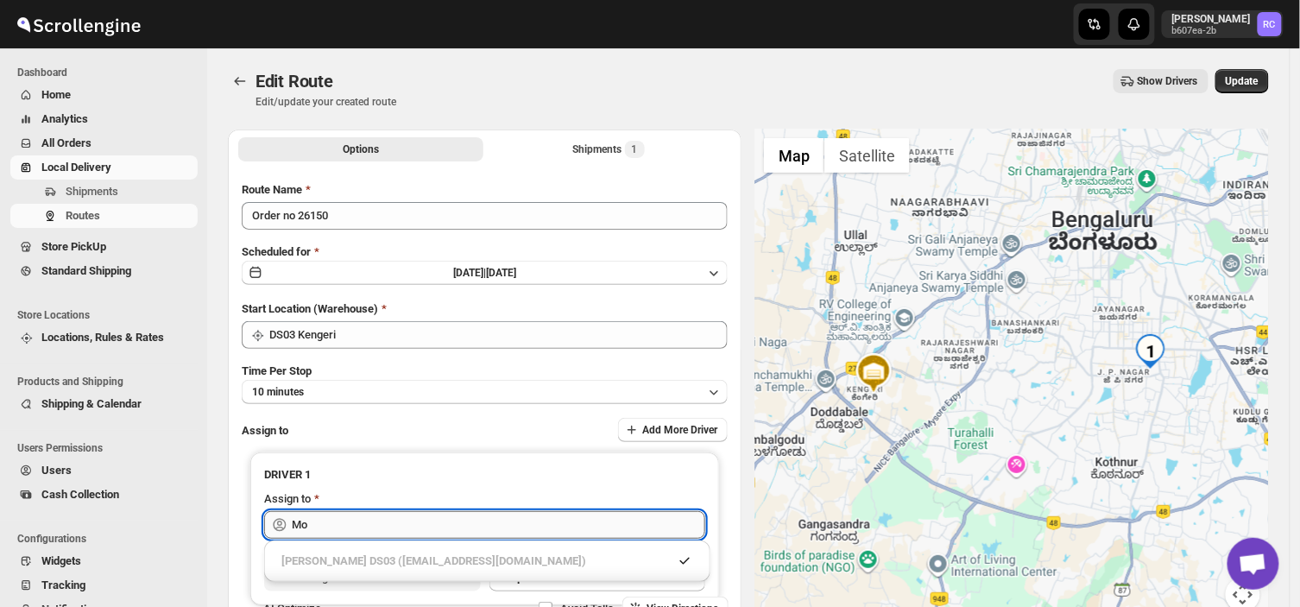
type input "M"
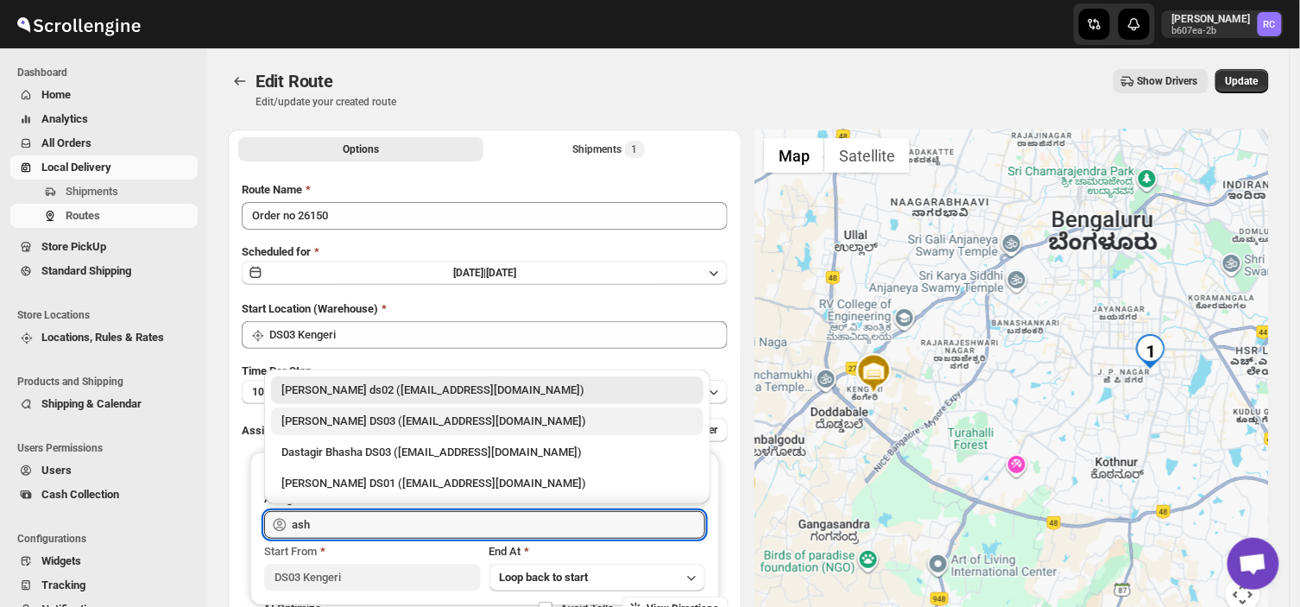
click at [393, 419] on div "[PERSON_NAME] DS03 ([EMAIL_ADDRESS][DOMAIN_NAME])" at bounding box center [487, 421] width 412 height 17
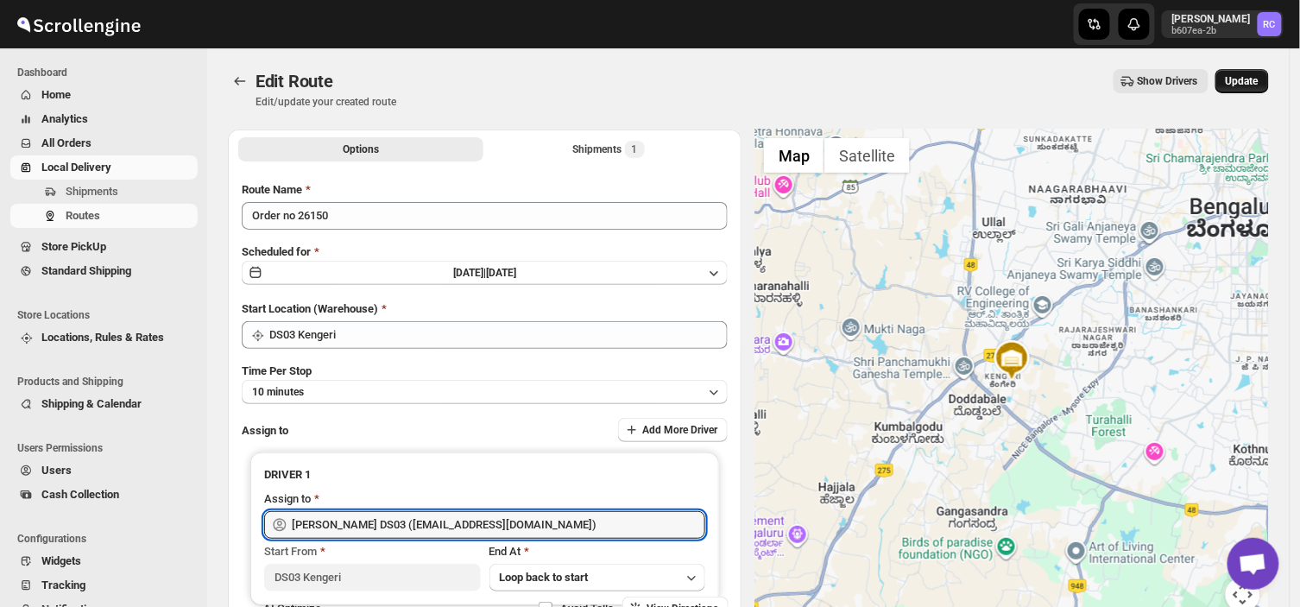
type input "[PERSON_NAME] DS03 ([EMAIL_ADDRESS][DOMAIN_NAME])"
click at [1246, 85] on span "Update" at bounding box center [1242, 81] width 33 height 14
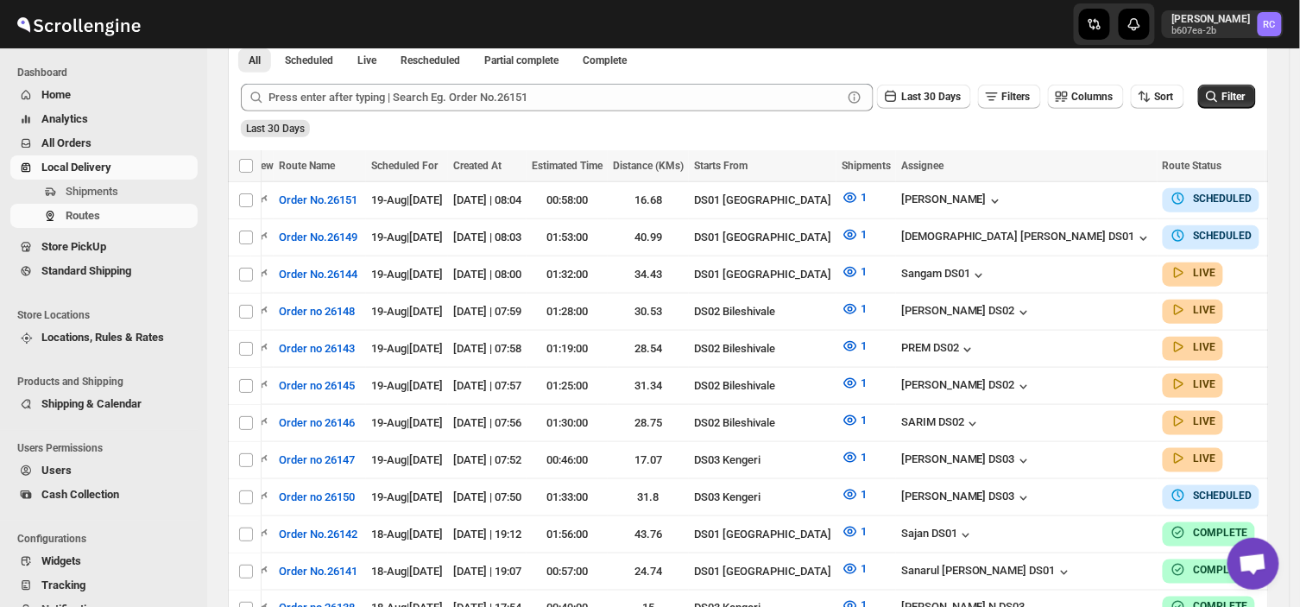
scroll to position [382, 0]
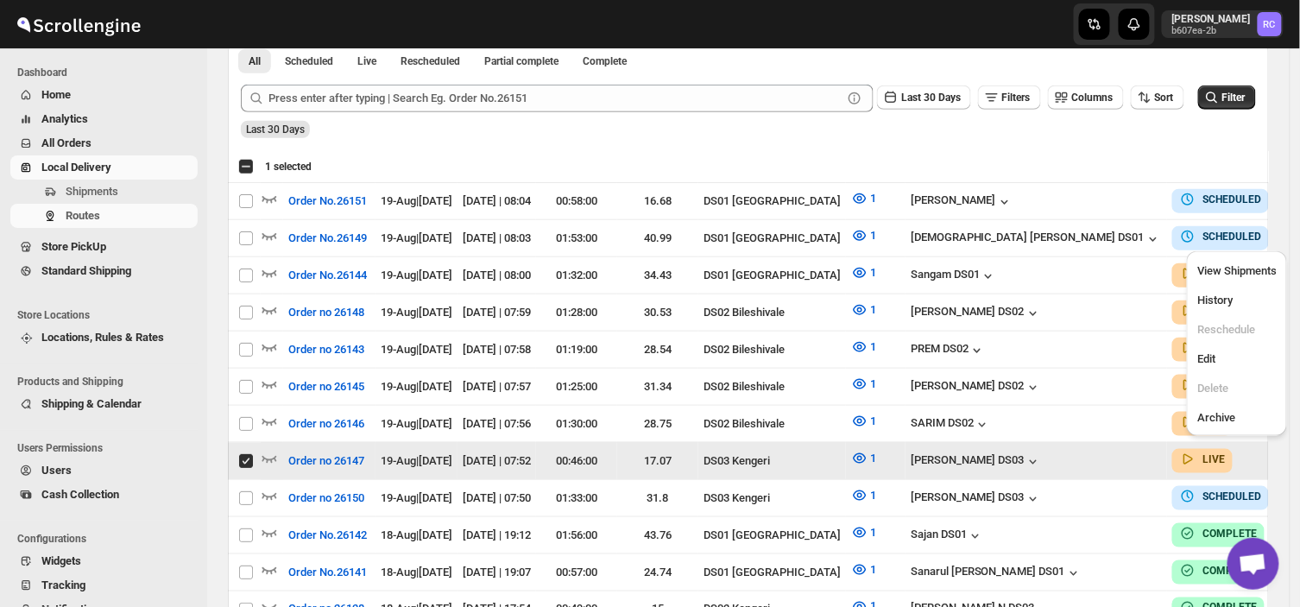
scroll to position [0, 0]
click at [1220, 355] on span "Edit" at bounding box center [1236, 358] width 79 height 17
checkbox input "false"
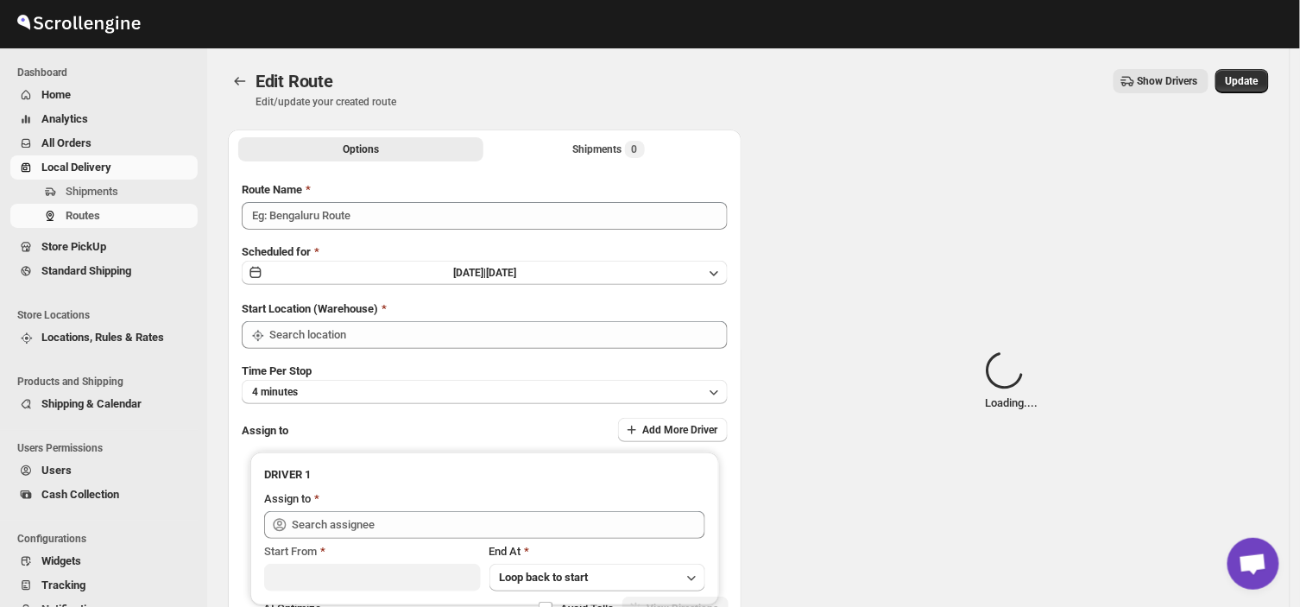
type input "Order no 26147"
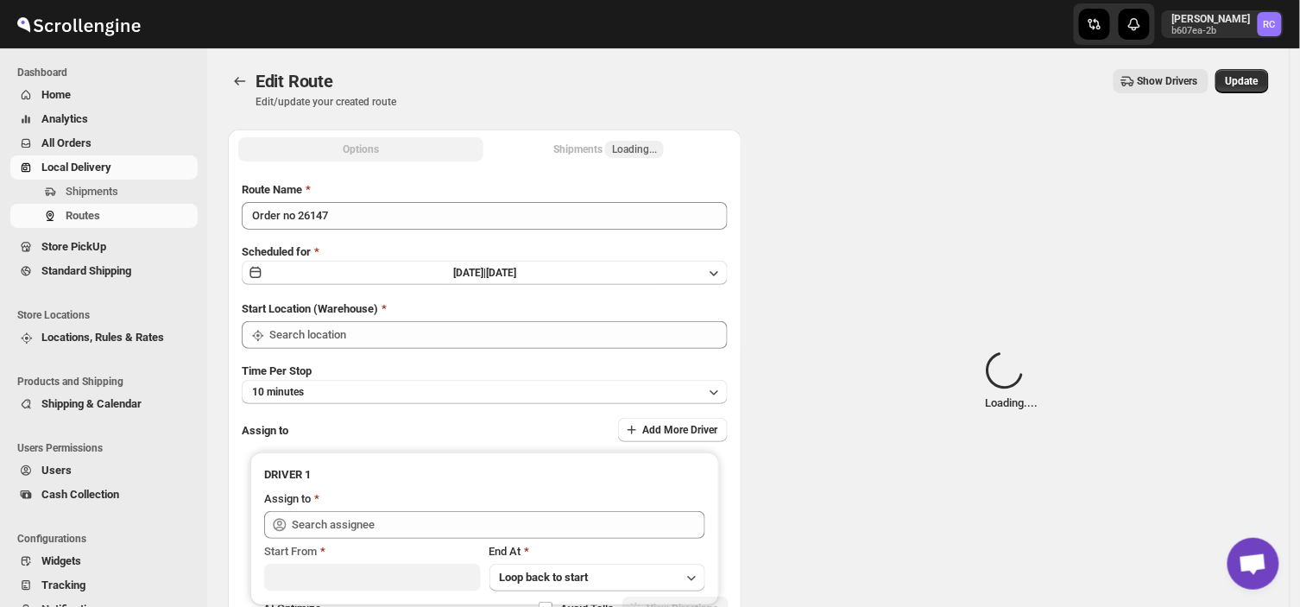
type input "DS03 Kengeri"
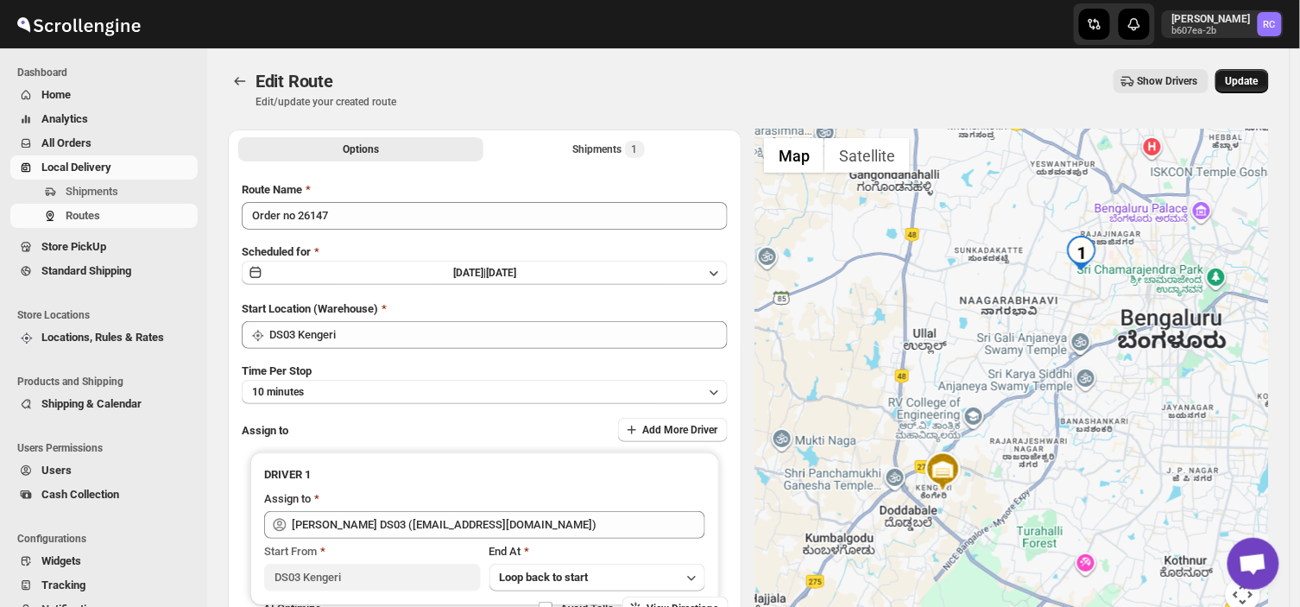
click at [1258, 78] on span "Update" at bounding box center [1242, 81] width 33 height 14
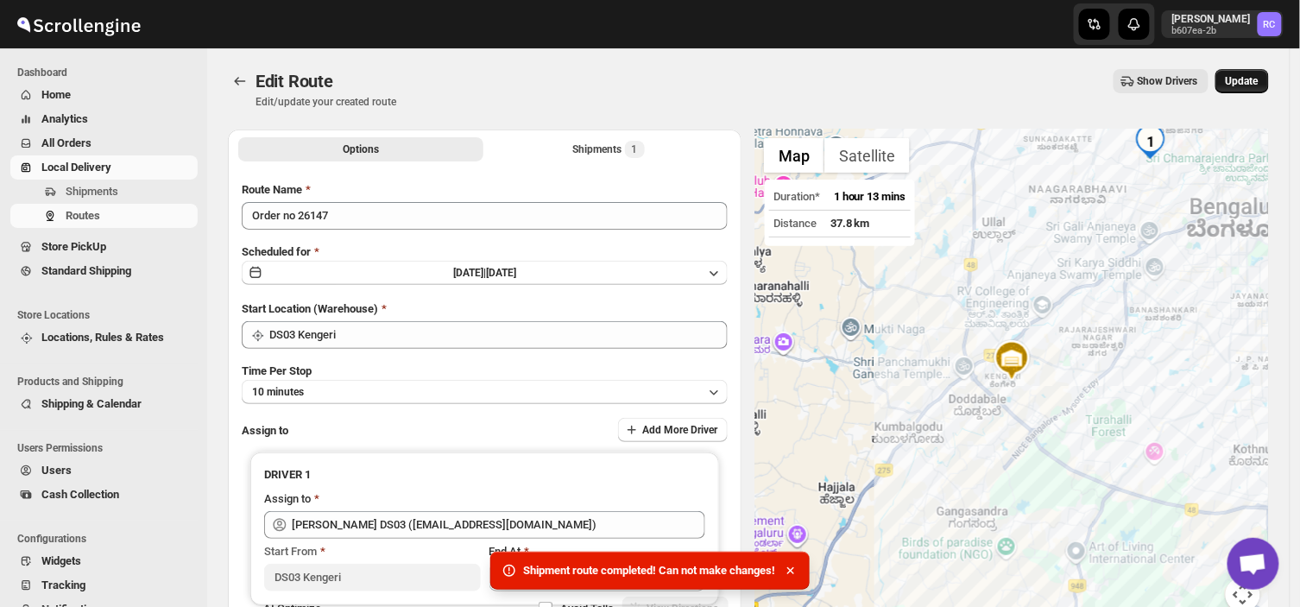
click at [1258, 78] on span "Update" at bounding box center [1242, 81] width 33 height 14
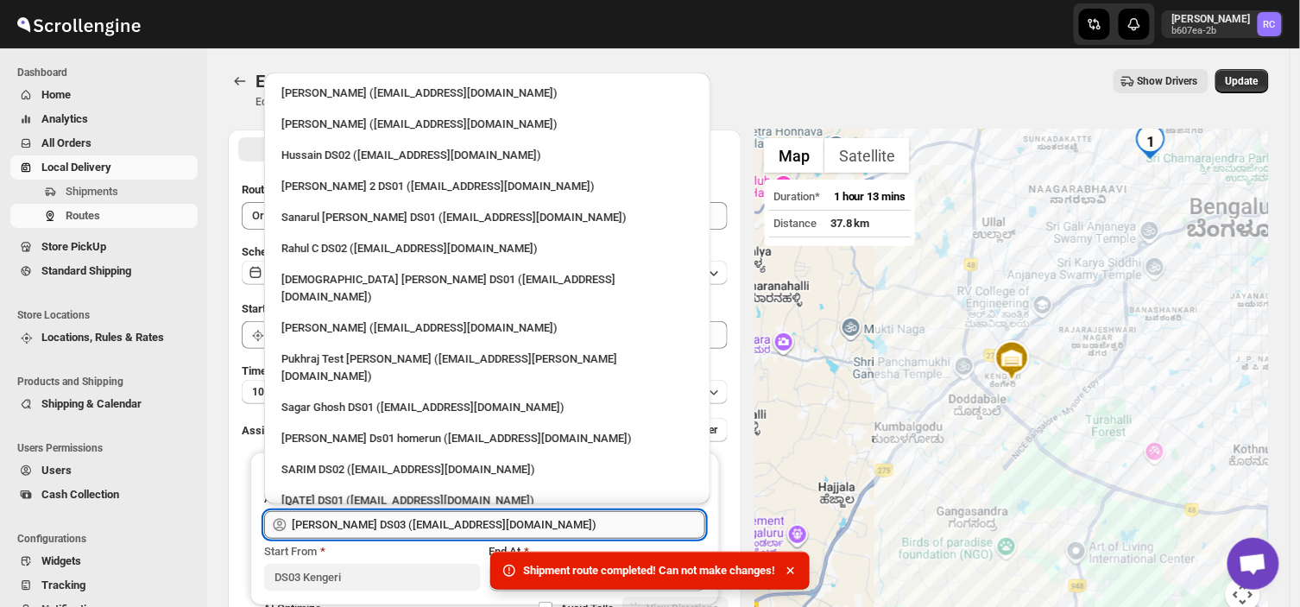
click at [528, 530] on input "[PERSON_NAME] DS03 ([EMAIL_ADDRESS][DOMAIN_NAME])" at bounding box center [498, 525] width 413 height 28
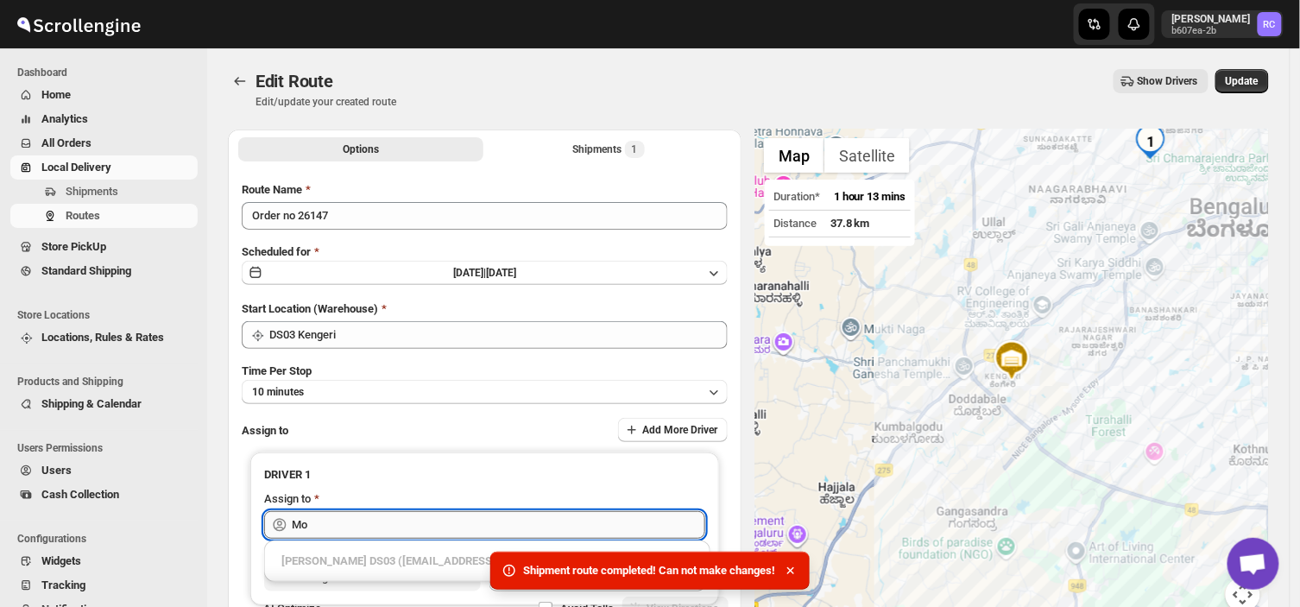
type input "M"
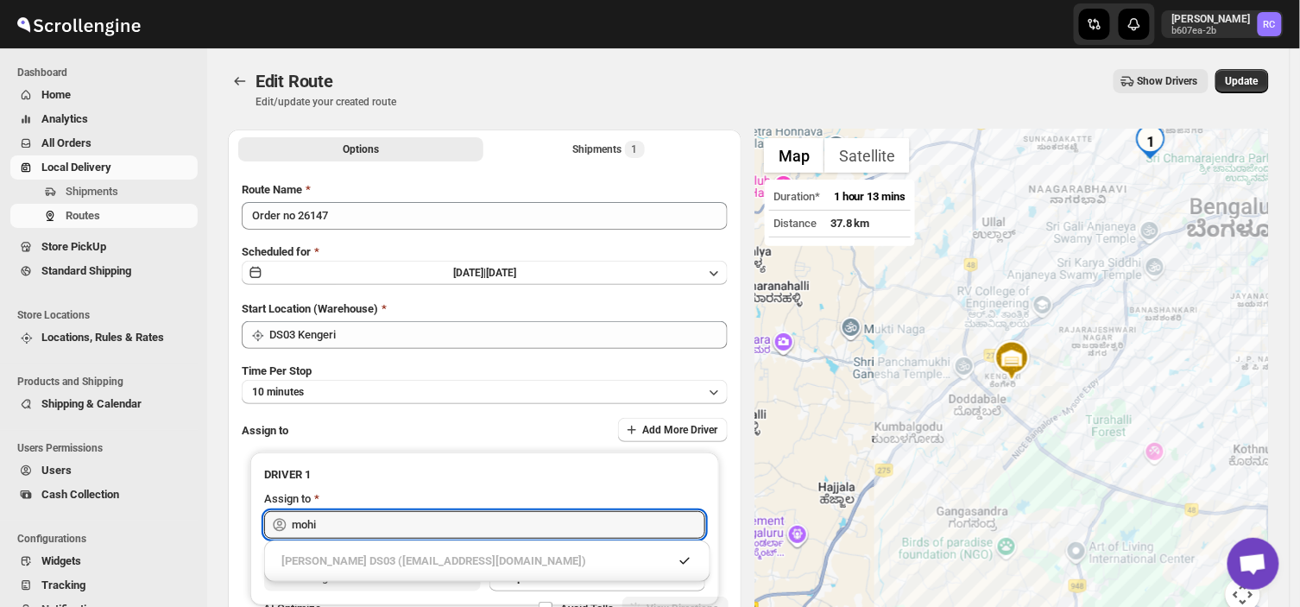
click at [414, 561] on div "[PERSON_NAME] DS03 ([EMAIL_ADDRESS][DOMAIN_NAME])" at bounding box center [475, 560] width 388 height 17
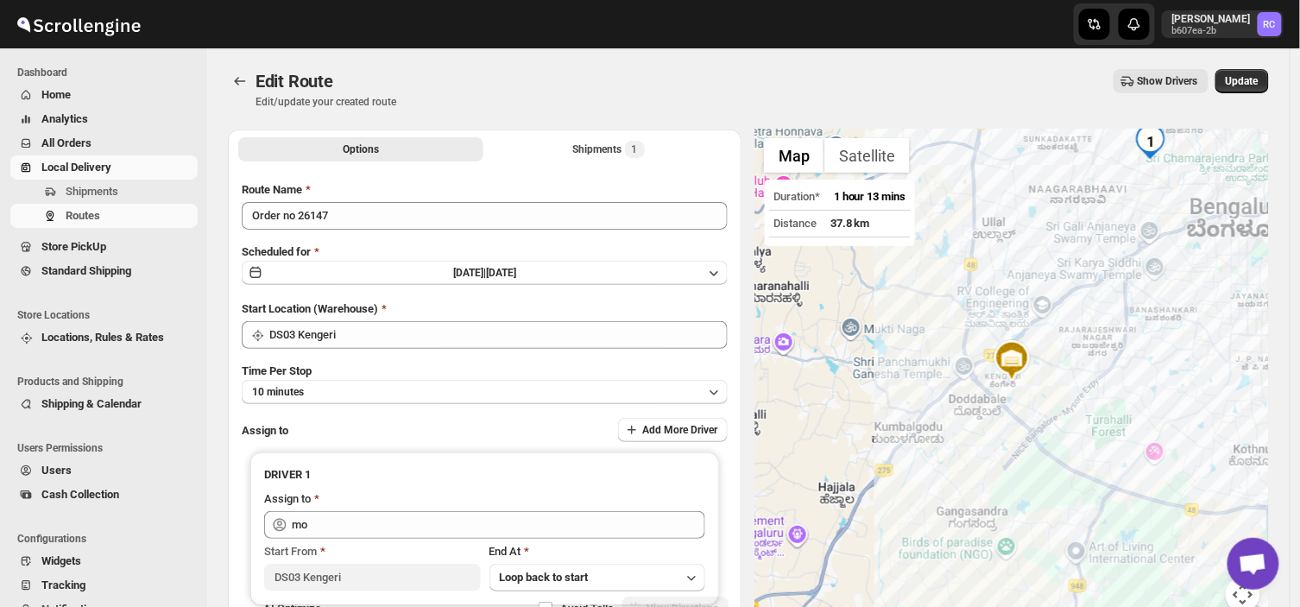
click at [691, 307] on div "Start Location (Warehouse)" at bounding box center [485, 308] width 486 height 17
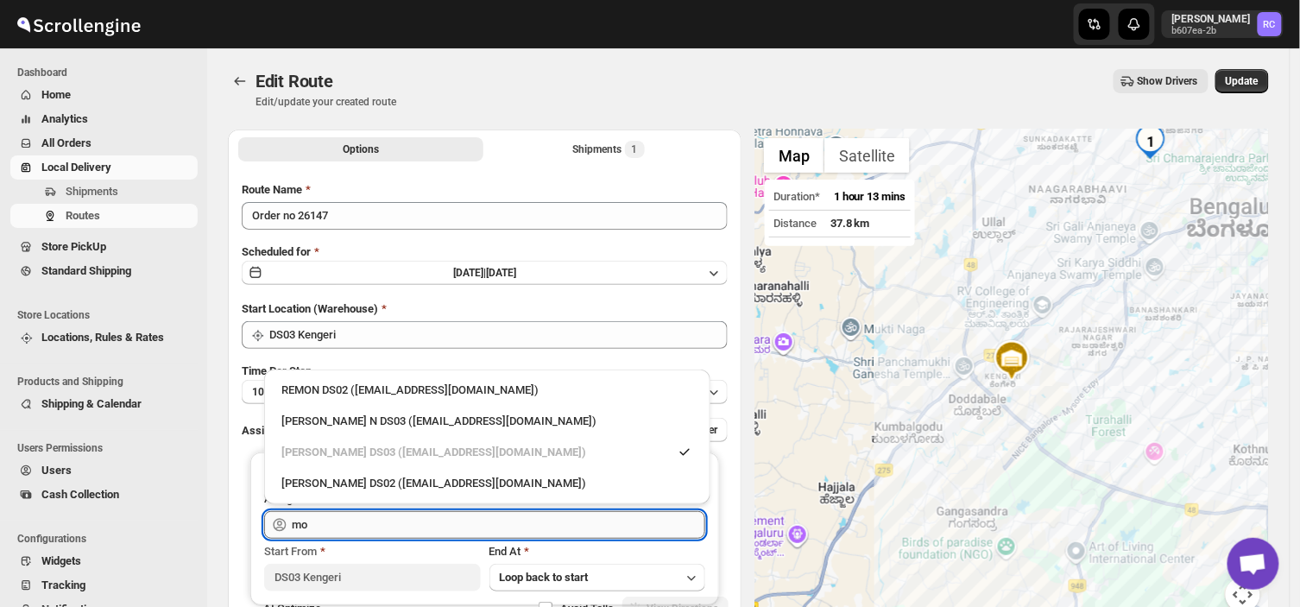
click at [313, 522] on input "mo" at bounding box center [498, 525] width 413 height 28
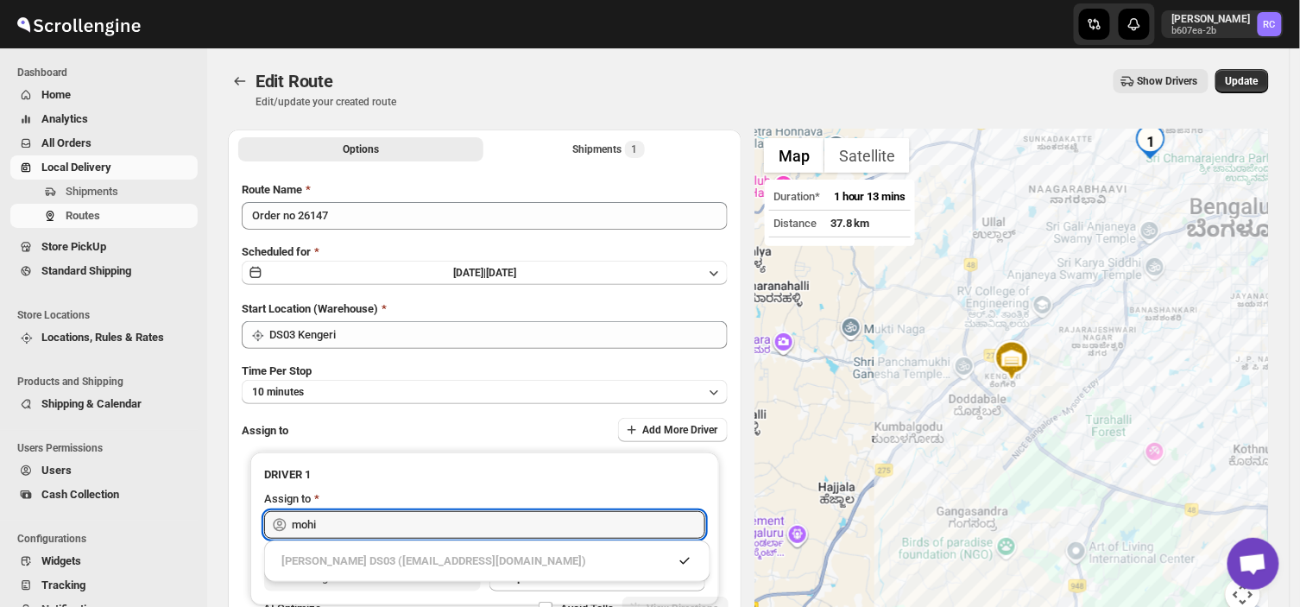
click at [578, 550] on div "[PERSON_NAME] DS03 ([EMAIL_ADDRESS][DOMAIN_NAME])" at bounding box center [487, 561] width 432 height 28
click at [321, 525] on input "mohi" at bounding box center [498, 525] width 413 height 28
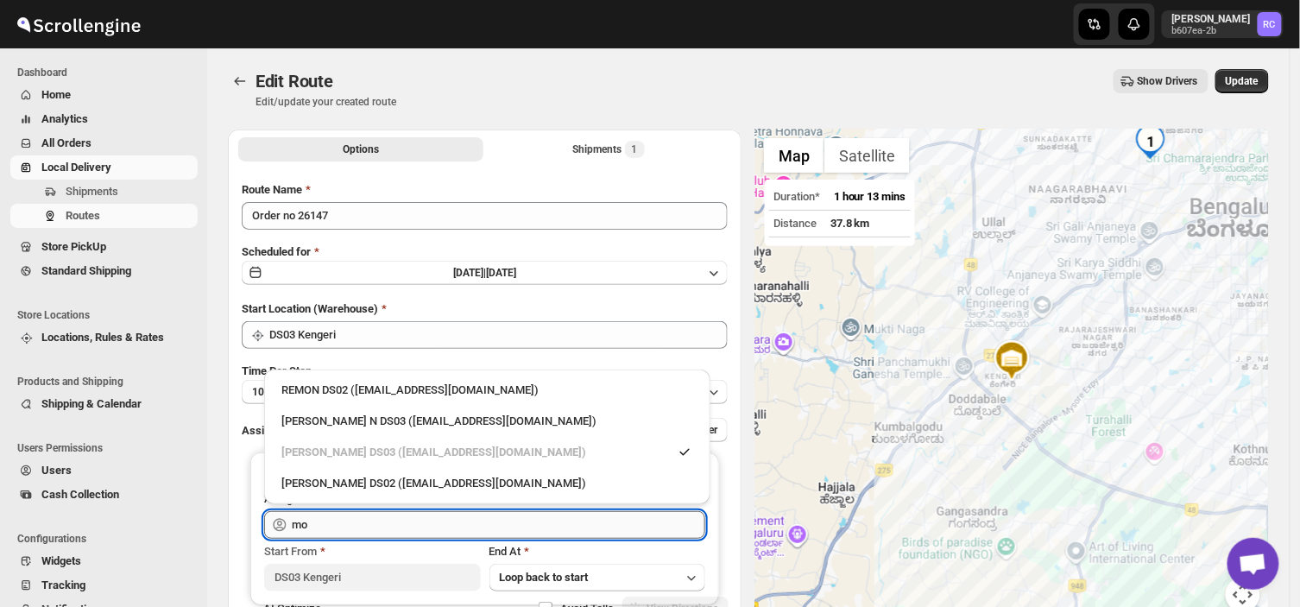
type input "m"
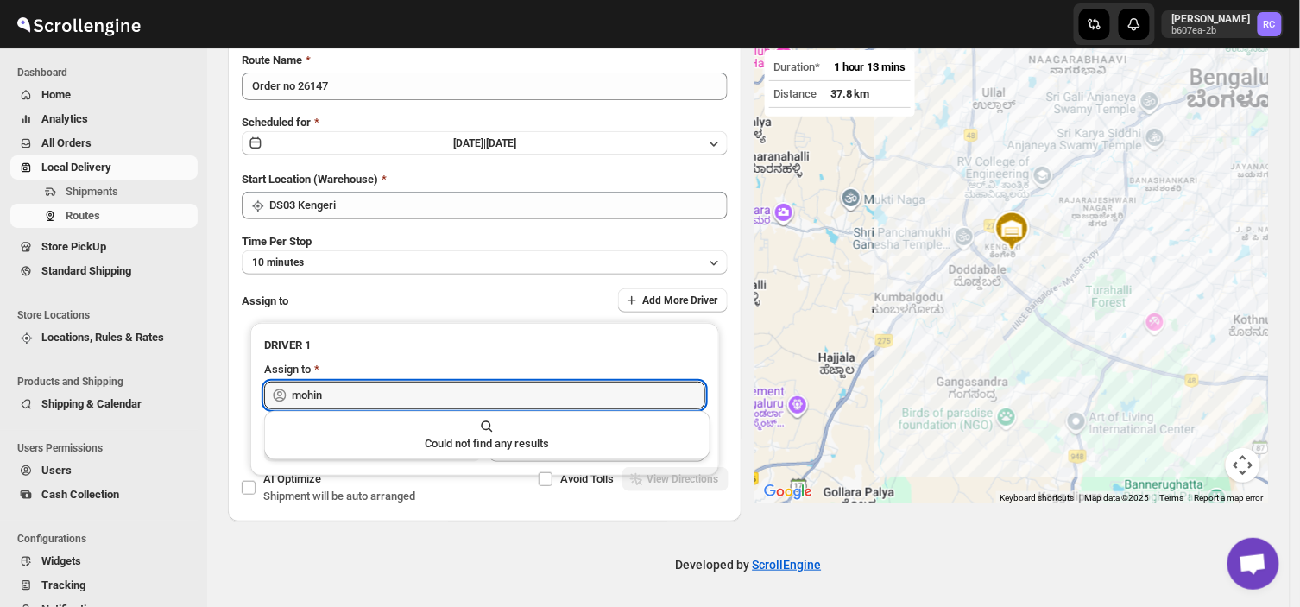
scroll to position [130, 0]
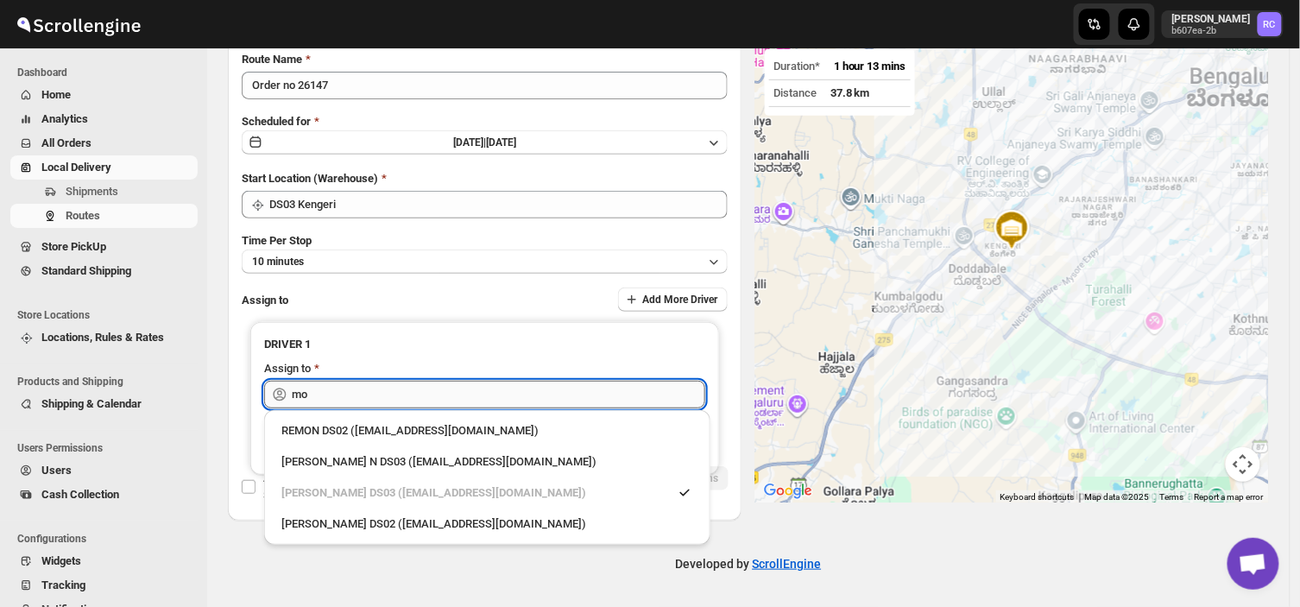
type input "m"
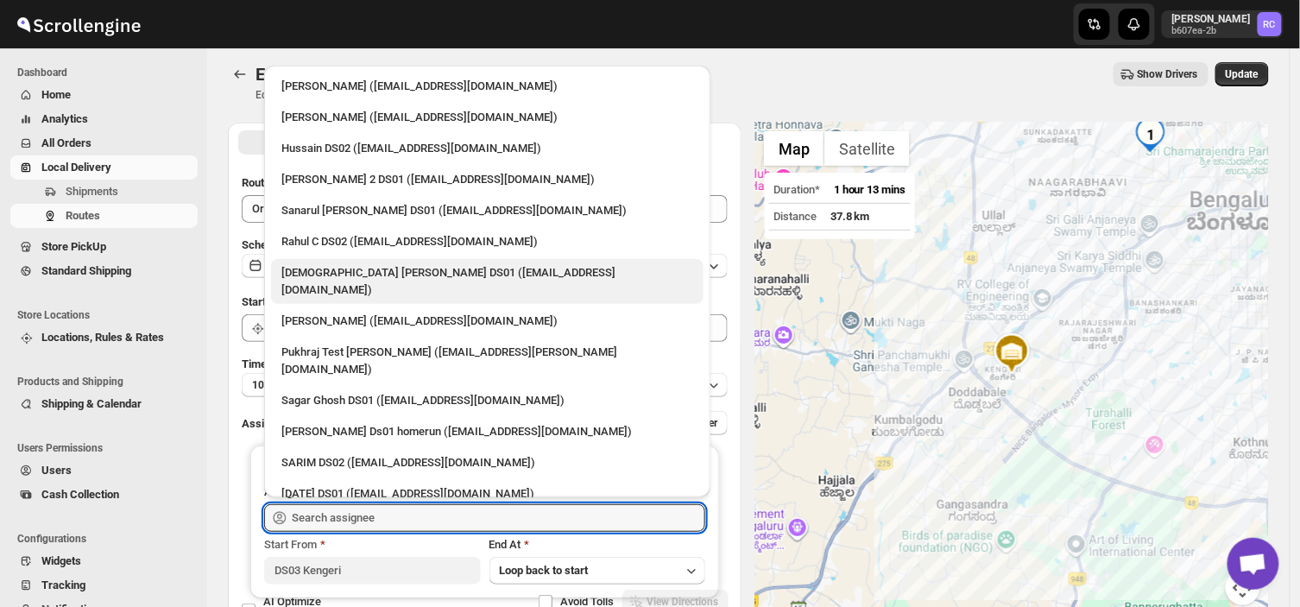
scroll to position [6, 0]
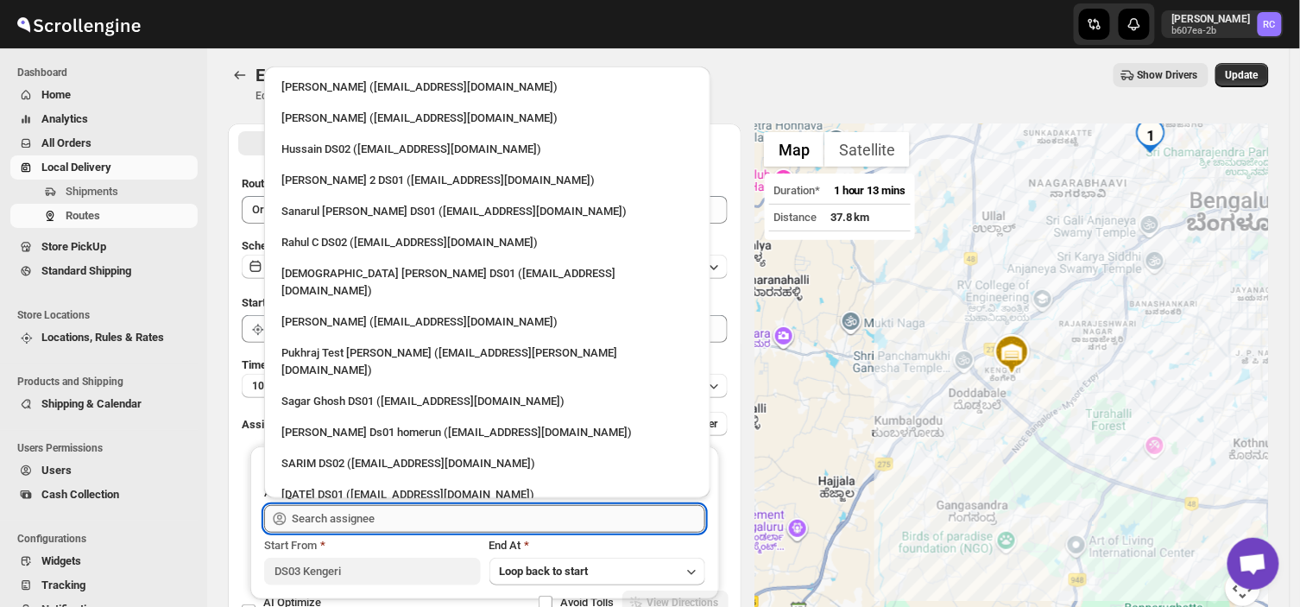
click at [390, 513] on input "text" at bounding box center [498, 519] width 413 height 28
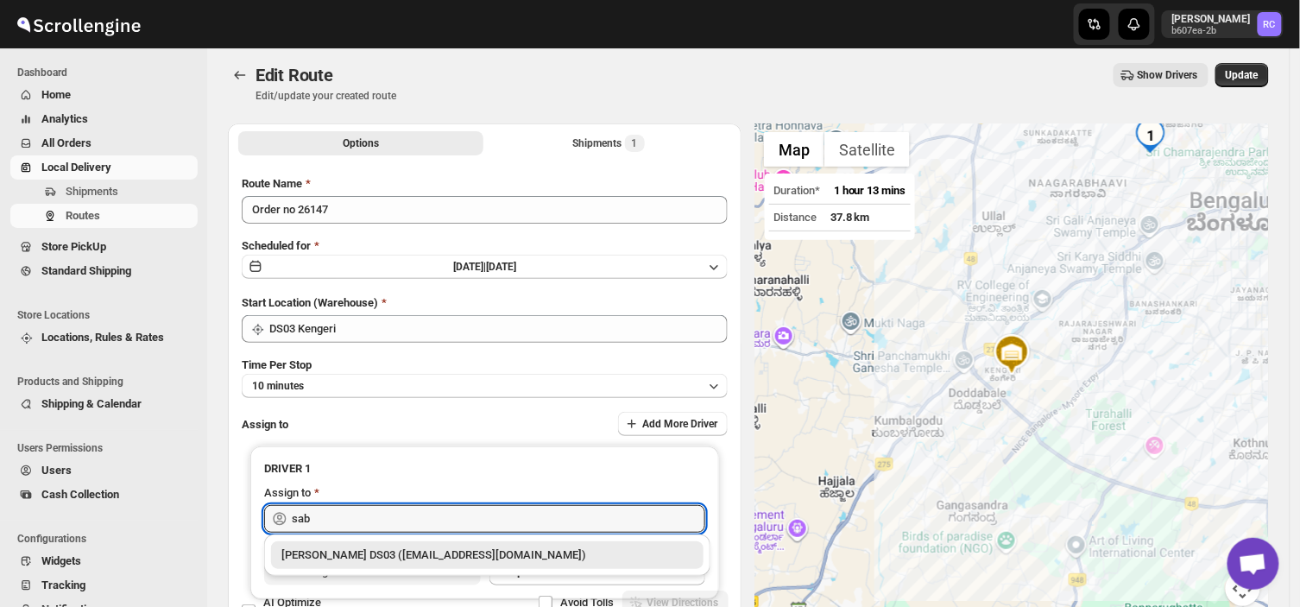
click at [410, 558] on div "[PERSON_NAME] DS03 ([EMAIL_ADDRESS][DOMAIN_NAME])" at bounding box center [487, 554] width 412 height 17
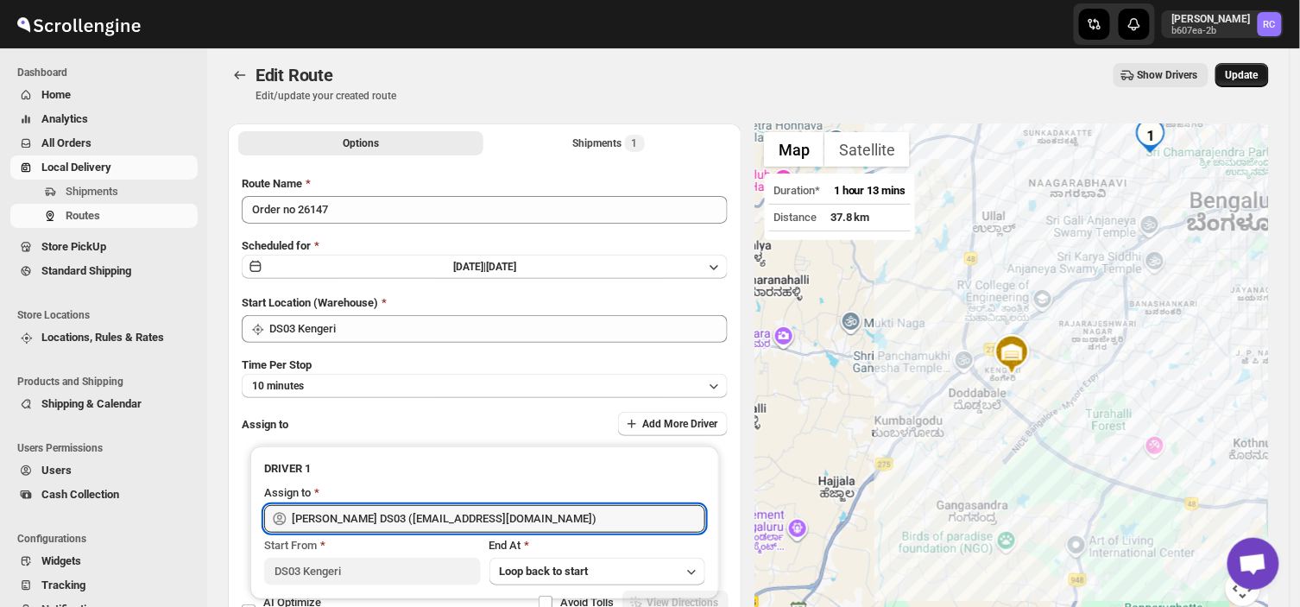
type input "[PERSON_NAME] DS03 ([EMAIL_ADDRESS][DOMAIN_NAME])"
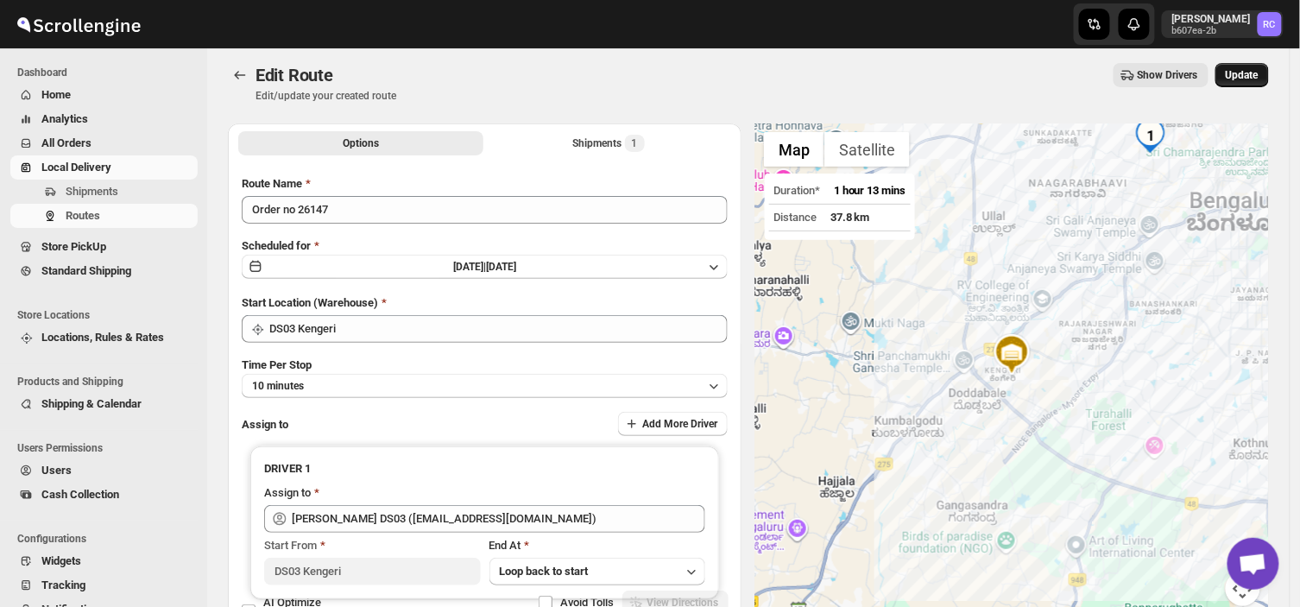
click at [1258, 70] on span "Update" at bounding box center [1242, 75] width 33 height 14
click at [349, 230] on div "Route Name Order no 26147 Scheduled for [DATE] | [DATE] Start Location (Warehou…" at bounding box center [485, 406] width 486 height 463
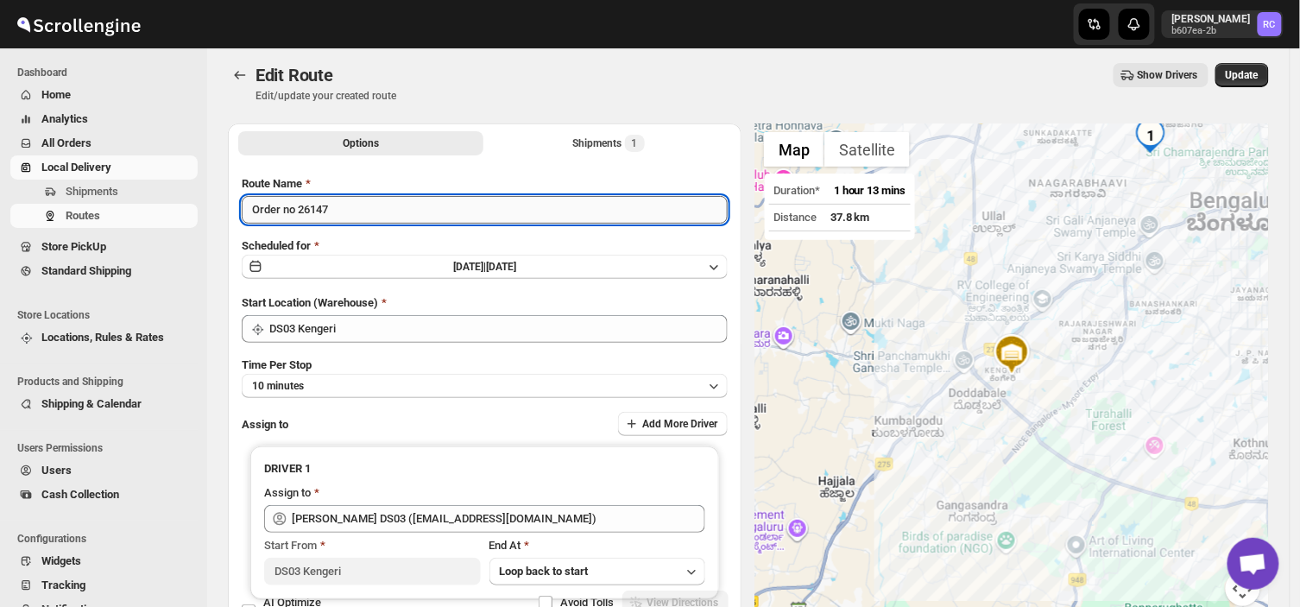
click at [335, 208] on input "Order no 26147" at bounding box center [485, 210] width 486 height 28
type input "O"
click at [322, 212] on input "Order no 262" at bounding box center [485, 210] width 486 height 28
type input "Order no 26147"
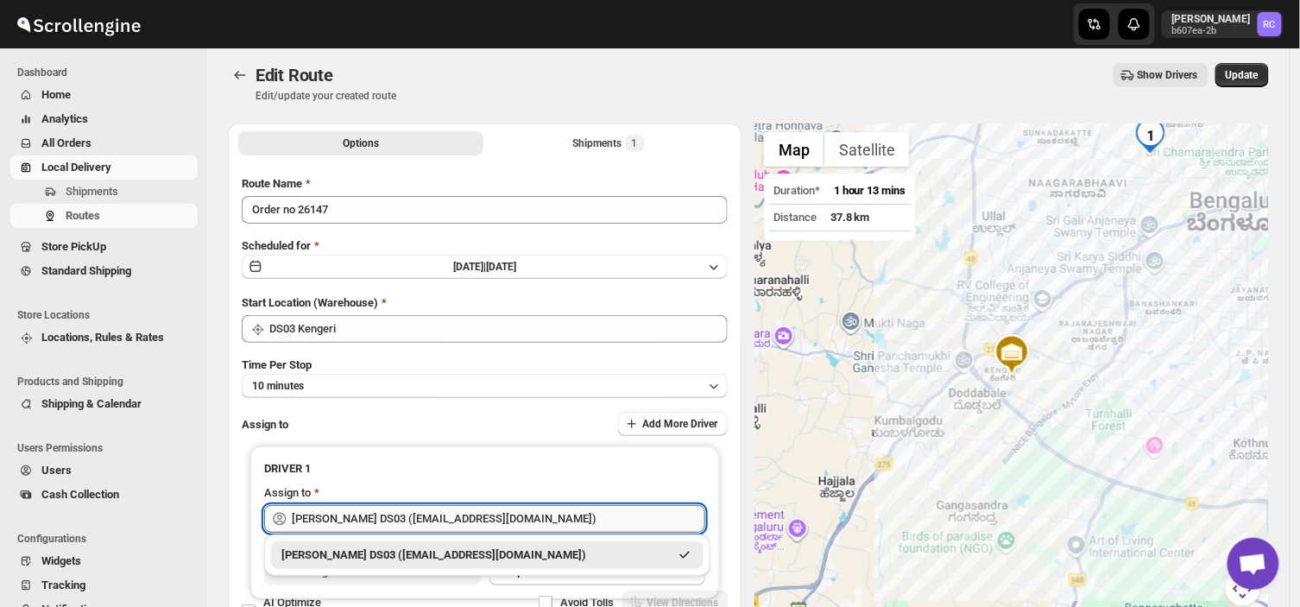
click at [541, 521] on input "[PERSON_NAME] DS03 ([EMAIL_ADDRESS][DOMAIN_NAME])" at bounding box center [498, 519] width 413 height 28
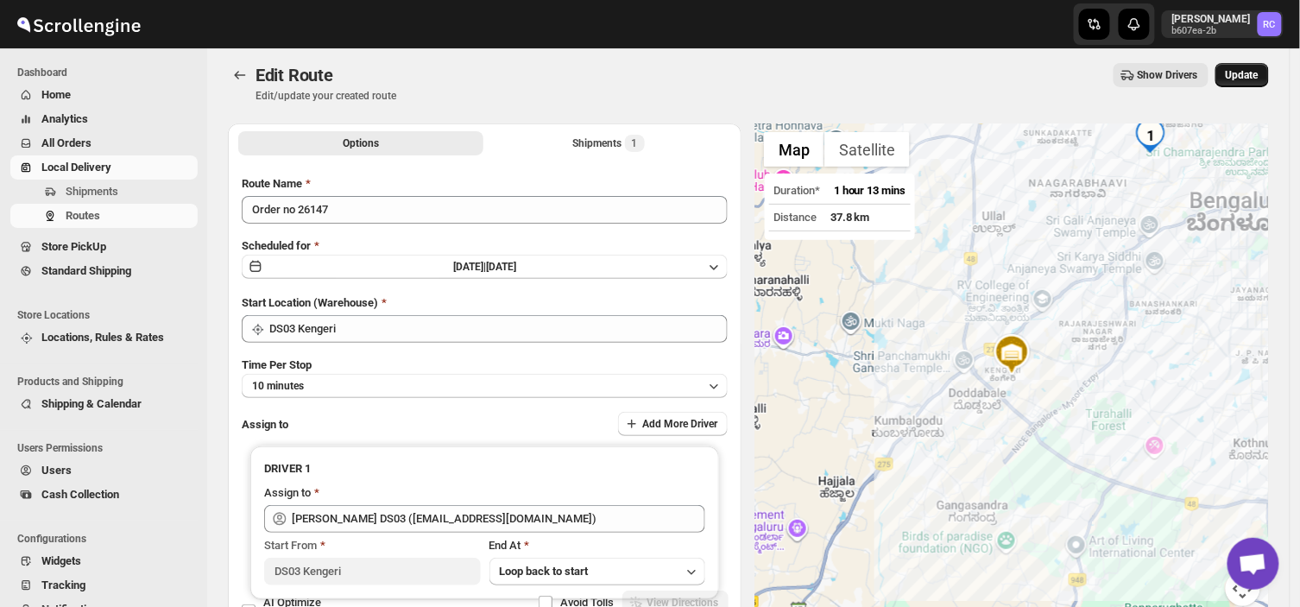
click at [1239, 66] on button "Update" at bounding box center [1242, 75] width 54 height 24
click at [123, 192] on span "Shipments" at bounding box center [130, 191] width 129 height 17
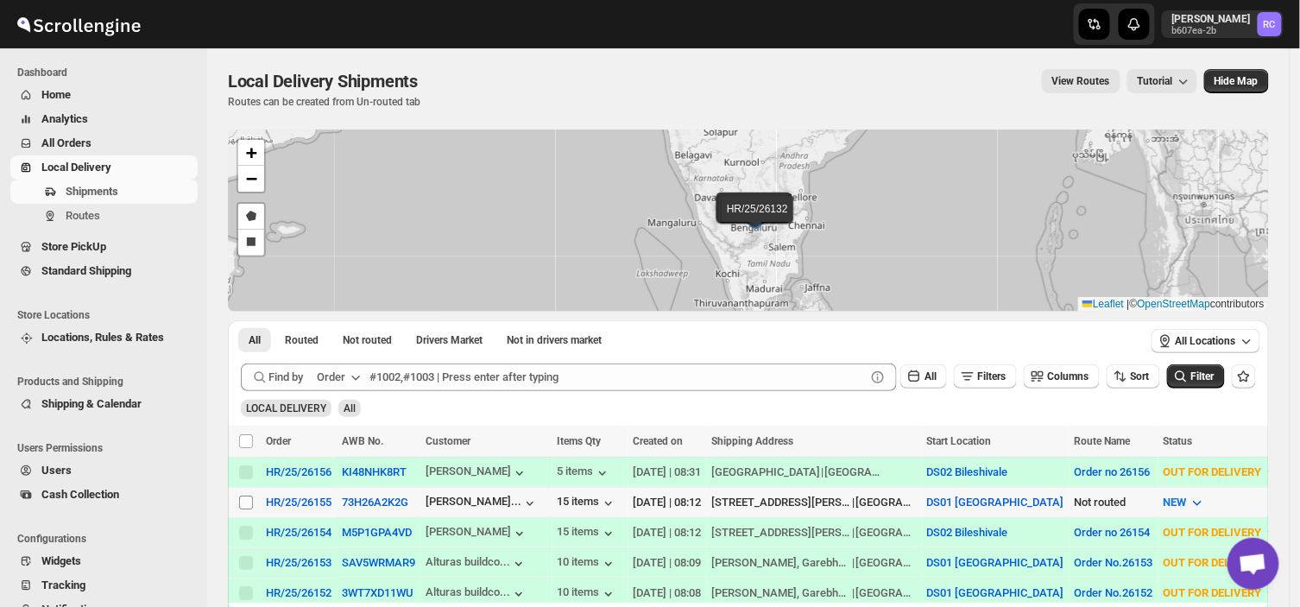
click at [239, 499] on input "Select shipment" at bounding box center [246, 502] width 14 height 14
checkbox input "true"
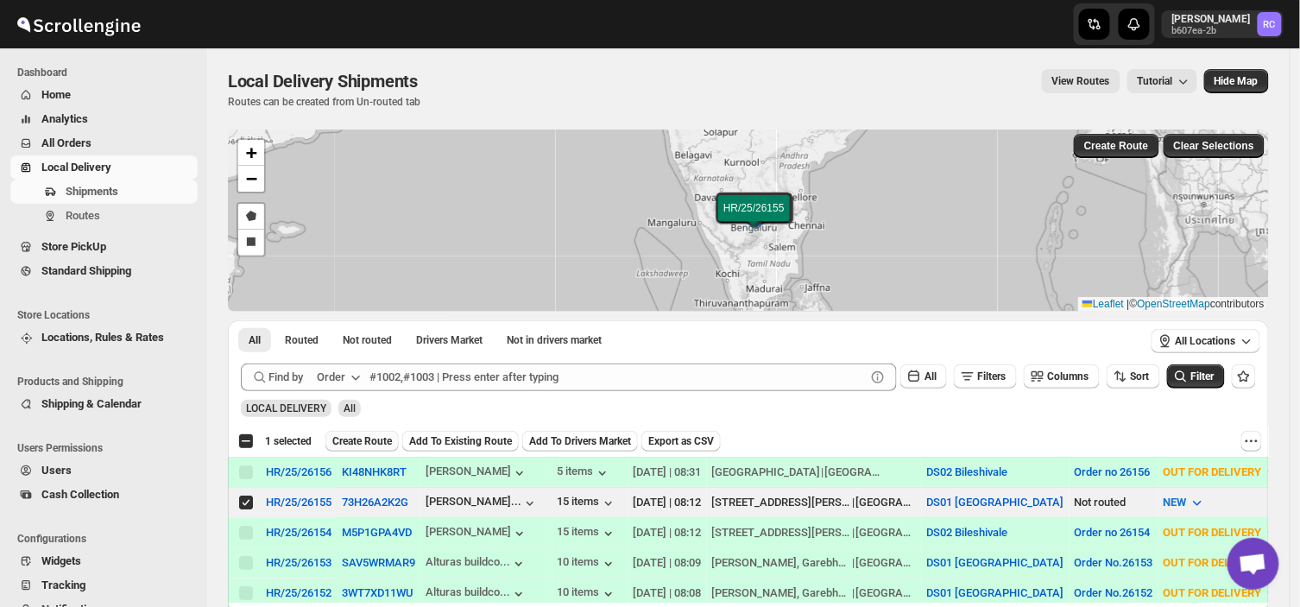
click at [361, 438] on span "Create Route" at bounding box center [362, 441] width 60 height 14
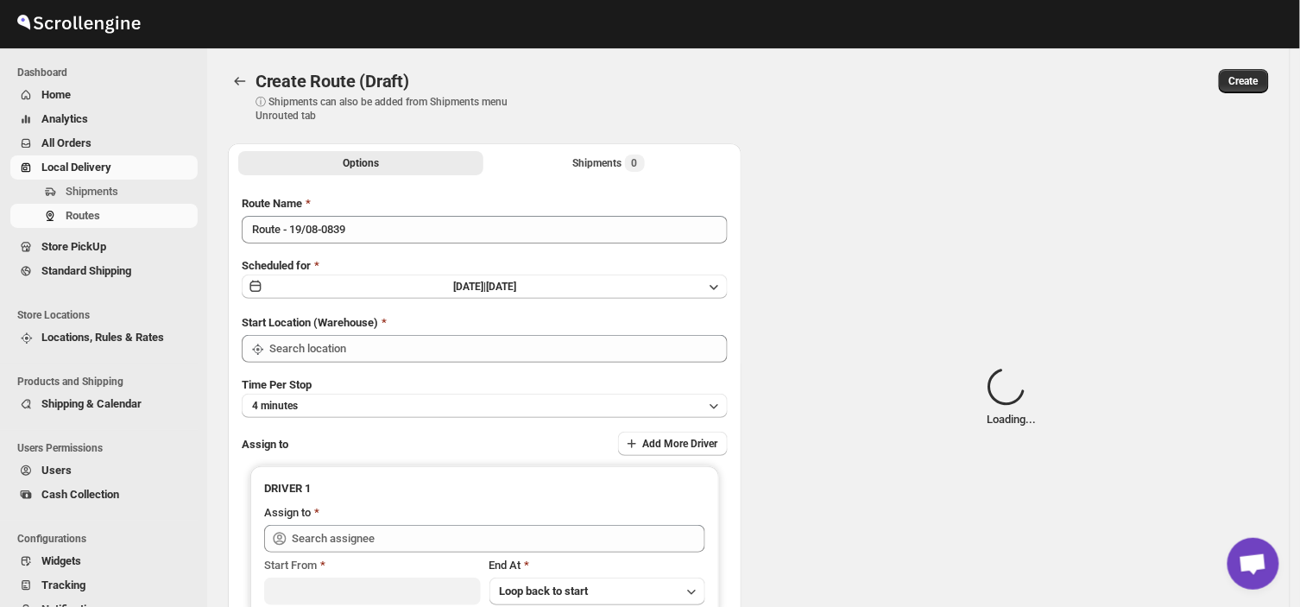
type input "DS01 [GEOGRAPHIC_DATA]"
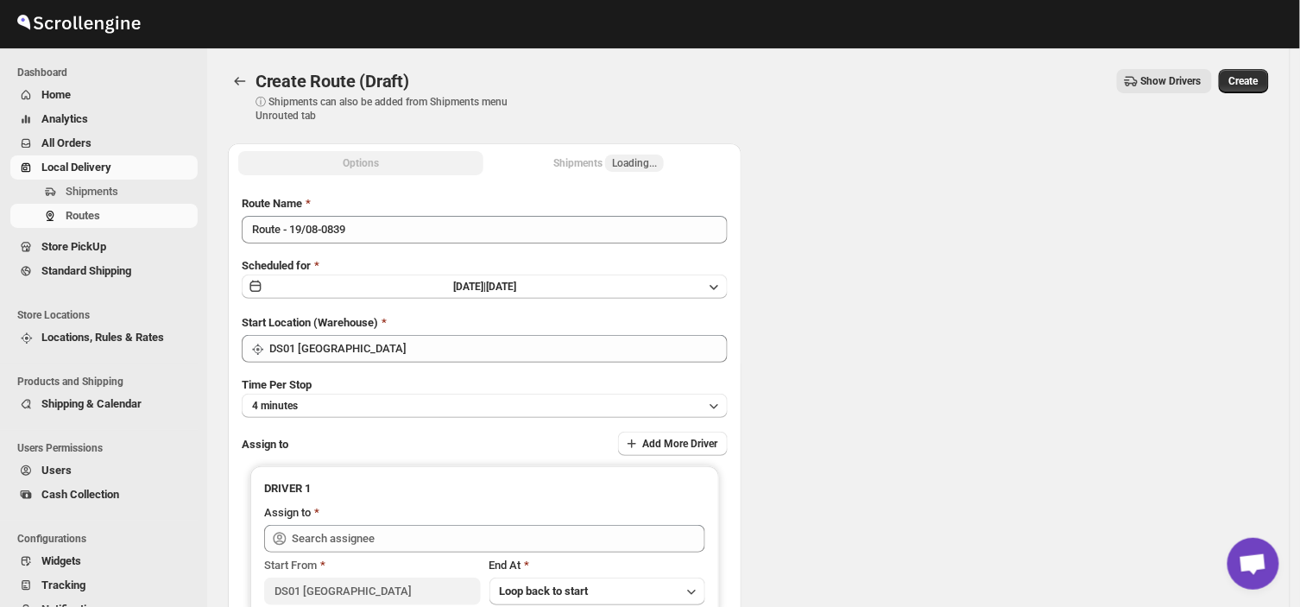
type input "DS01 [GEOGRAPHIC_DATA]"
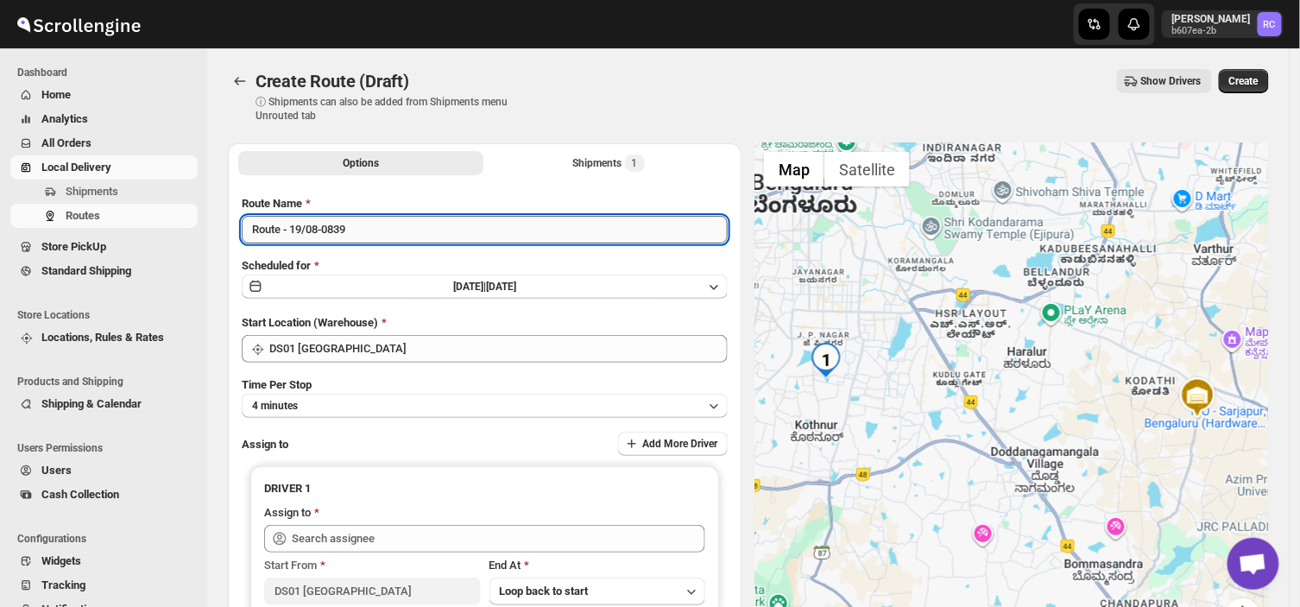
click at [359, 227] on input "Route - 19/08-0839" at bounding box center [485, 230] width 486 height 28
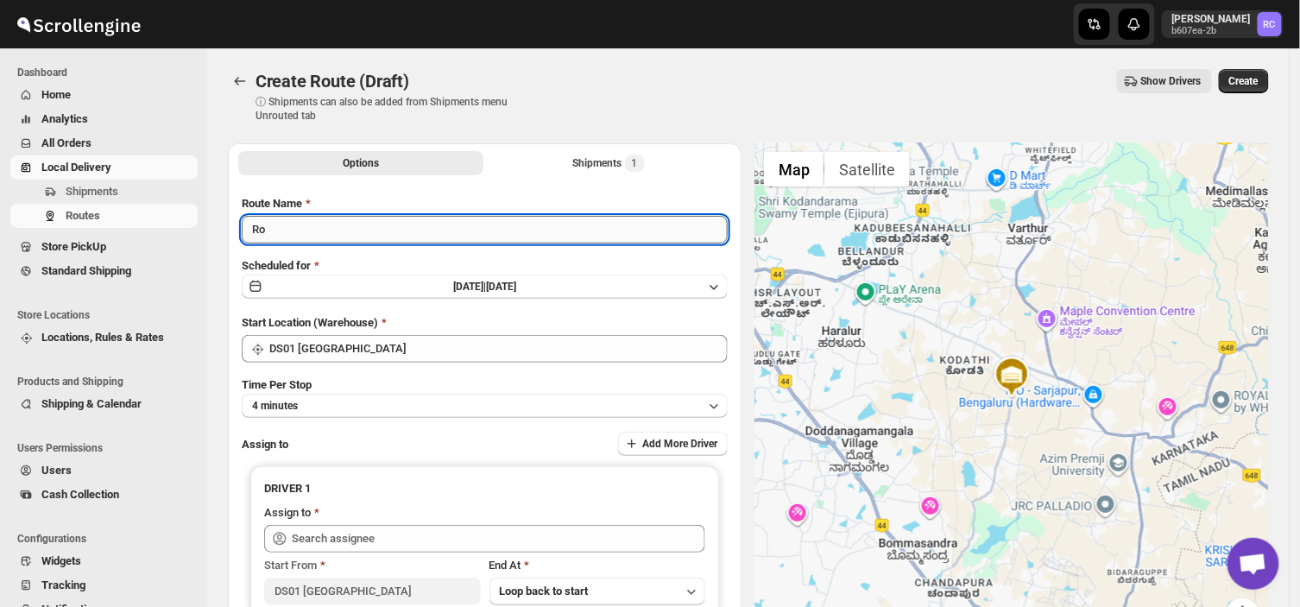
type input "R"
click at [315, 229] on input "Route Name" at bounding box center [485, 230] width 486 height 28
type input "Order no 26155"
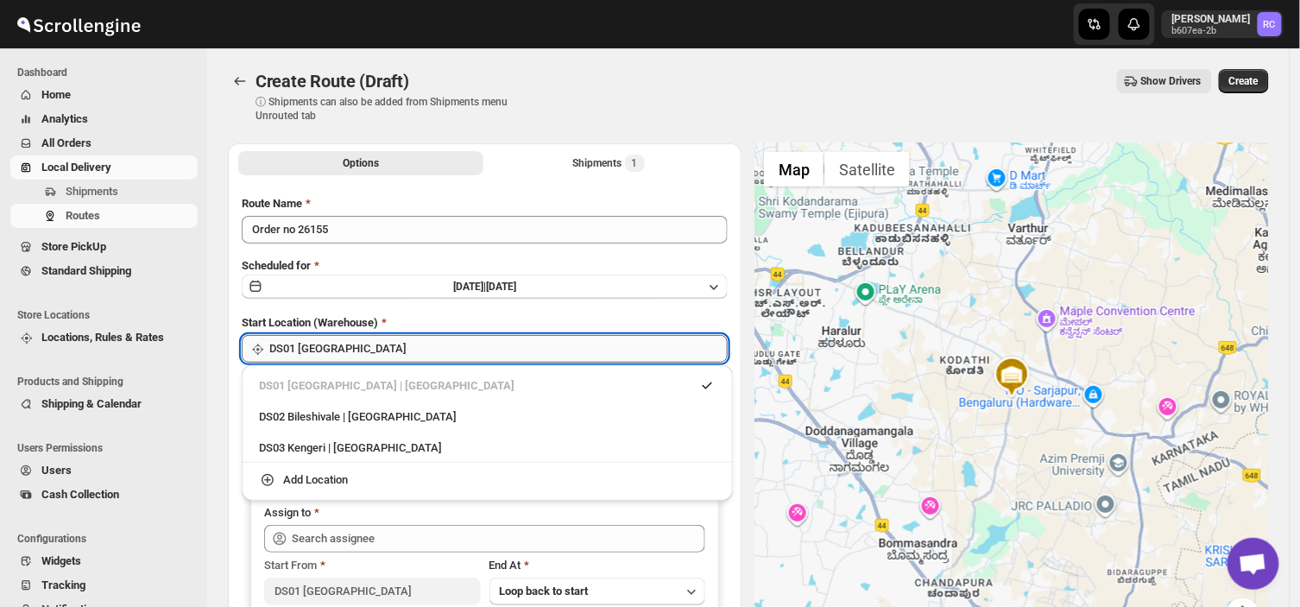
click at [382, 344] on input "DS01 [GEOGRAPHIC_DATA]" at bounding box center [498, 349] width 458 height 28
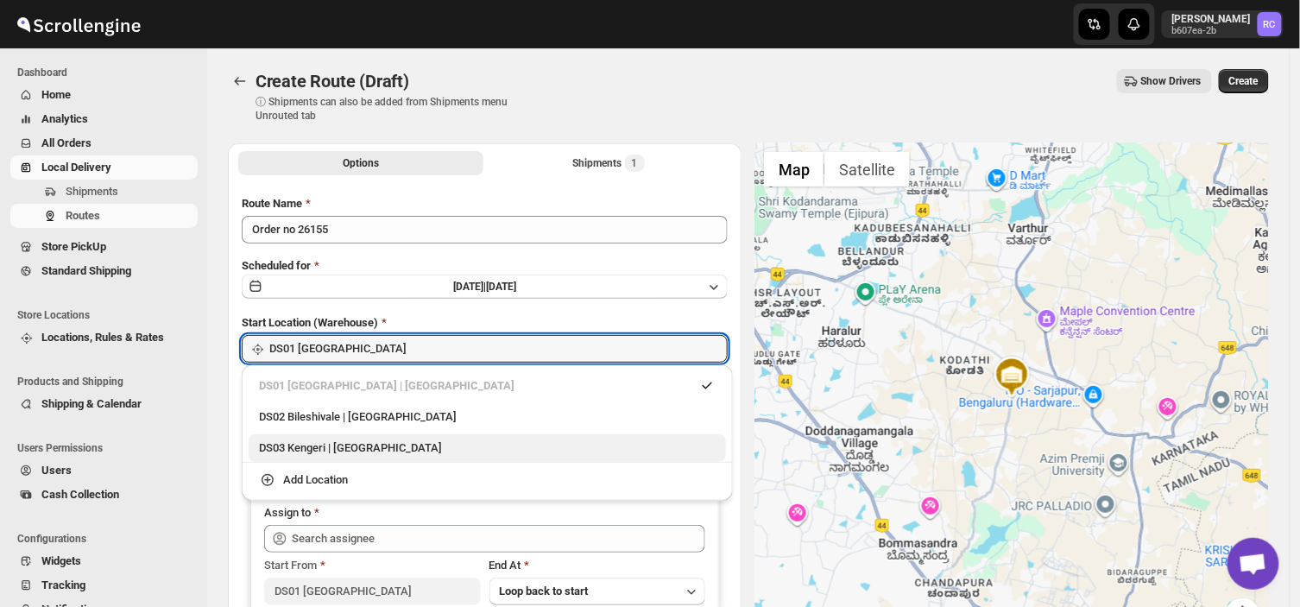
click at [282, 440] on div "DS03 Kengeri | [GEOGRAPHIC_DATA]" at bounding box center [487, 447] width 457 height 17
type input "DS03 Kengeri"
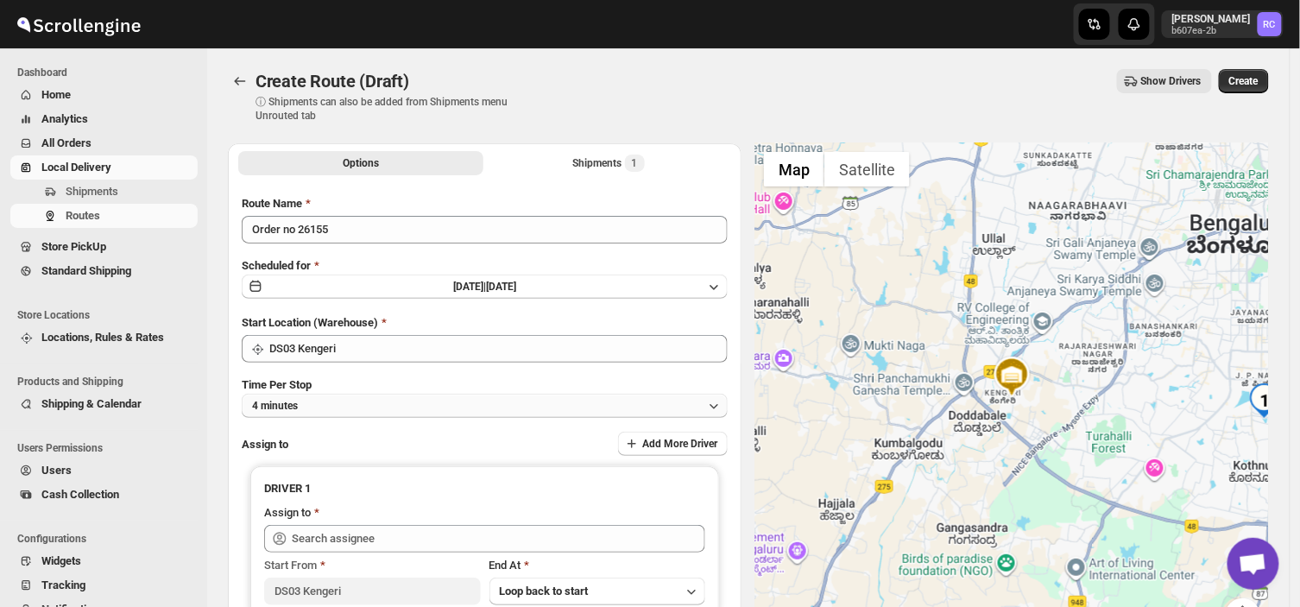
click at [337, 400] on button "4 minutes" at bounding box center [485, 406] width 486 height 24
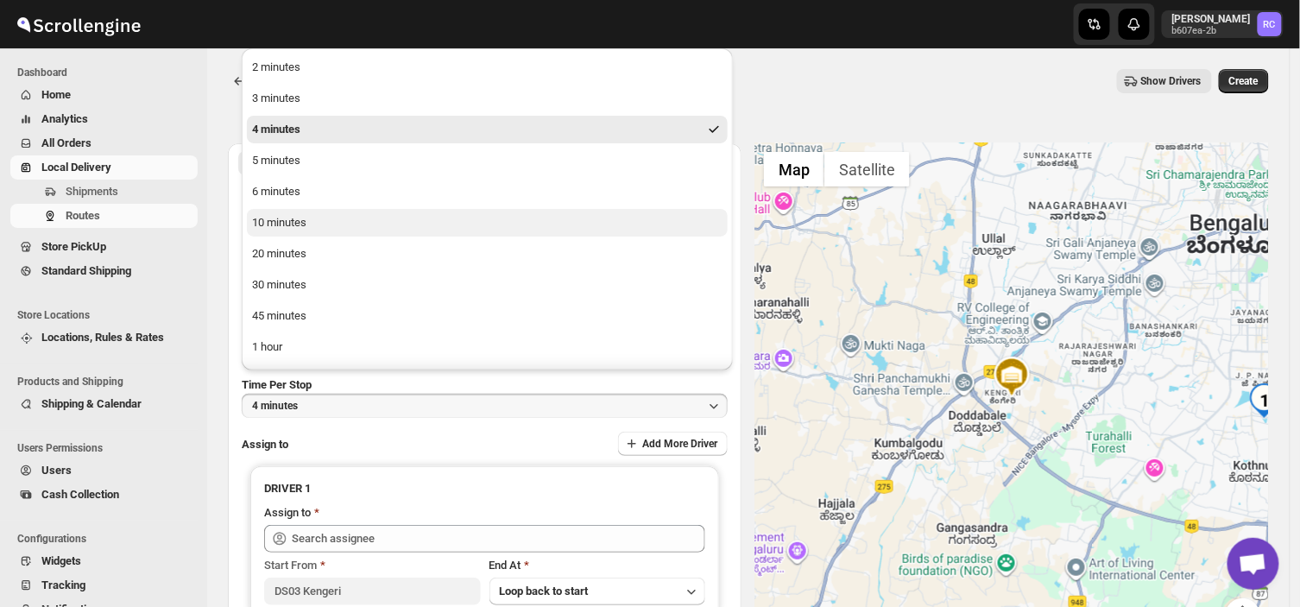
click at [306, 217] on div "10 minutes" at bounding box center [279, 222] width 54 height 17
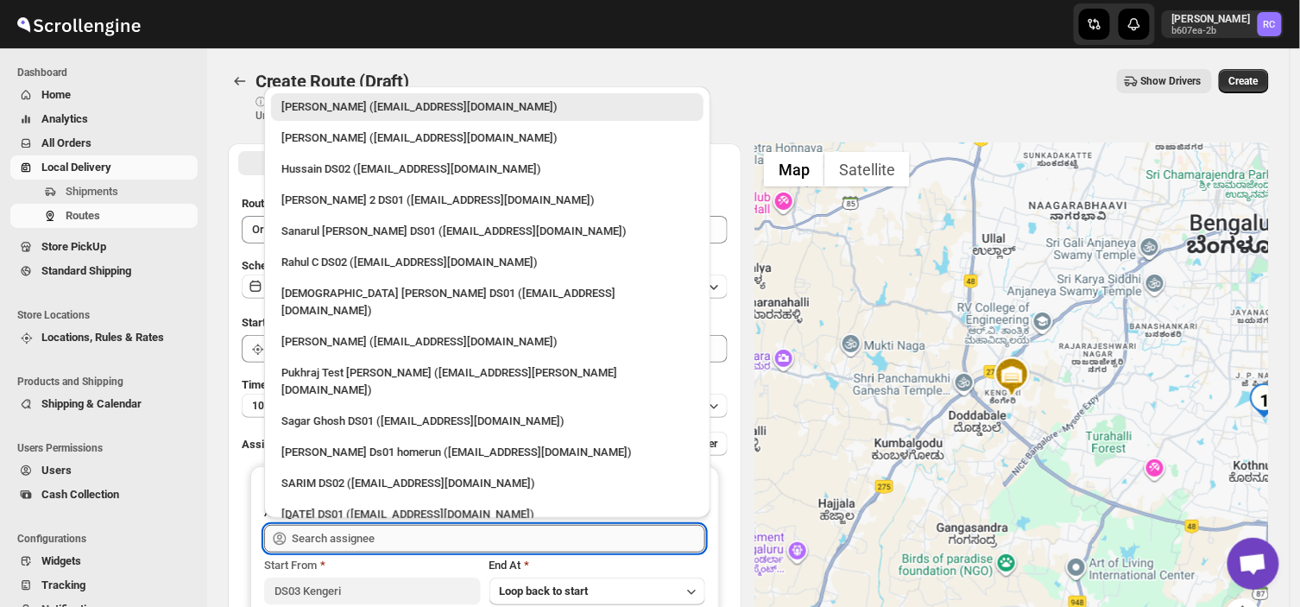
click at [391, 533] on input "text" at bounding box center [498, 539] width 413 height 28
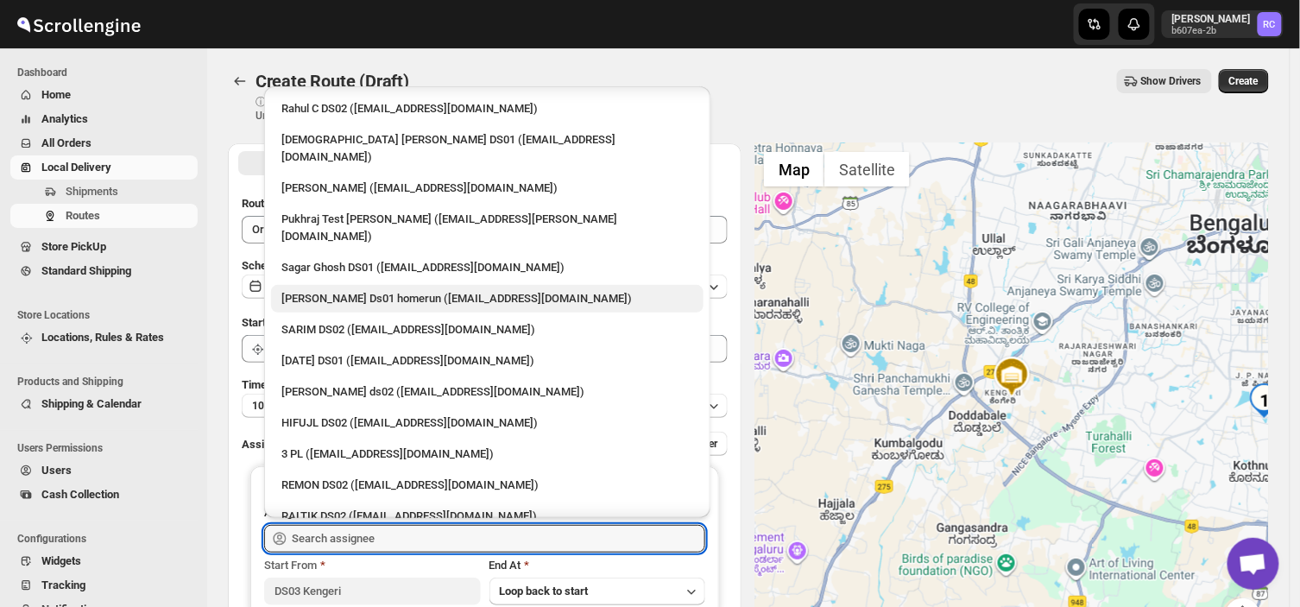
scroll to position [155, 0]
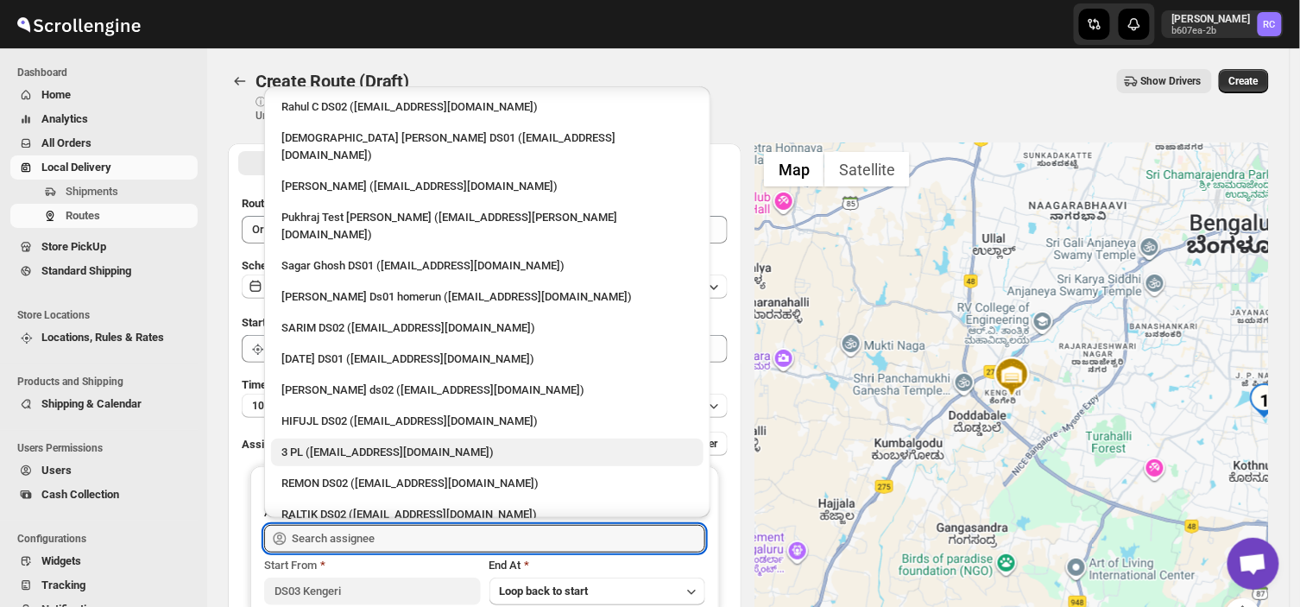
click at [380, 444] on div "3 PL ([EMAIL_ADDRESS][DOMAIN_NAME])" at bounding box center [487, 452] width 412 height 17
type input "3 PL ([EMAIL_ADDRESS][DOMAIN_NAME])"
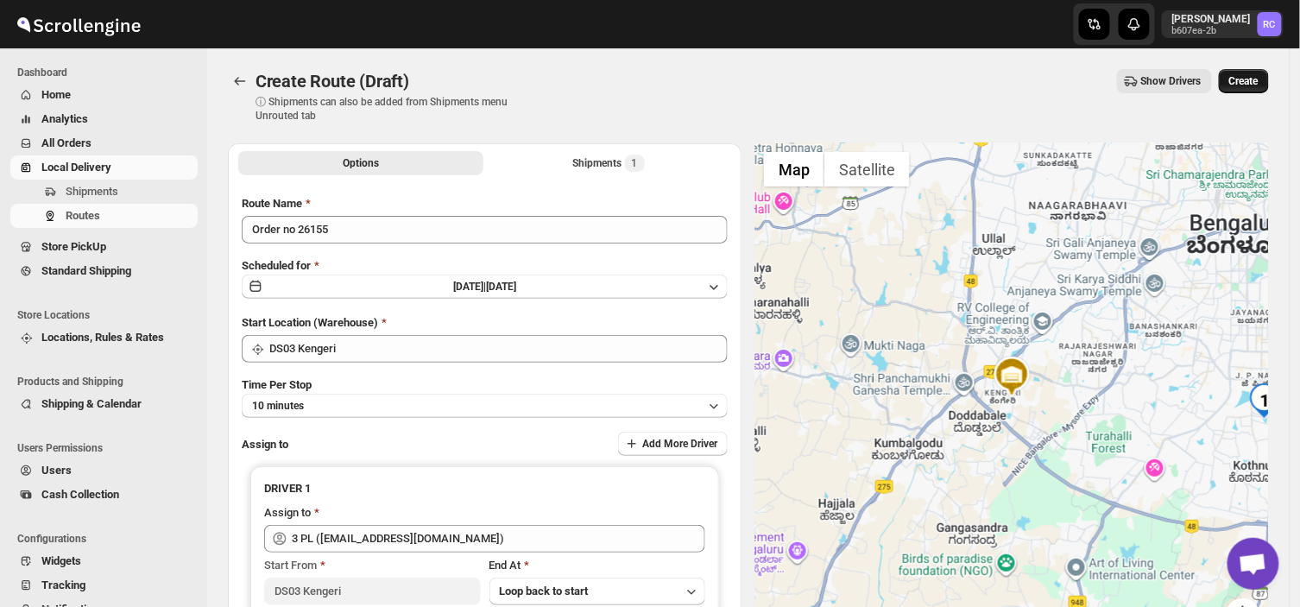
click at [1248, 74] on span "Create" at bounding box center [1243, 81] width 29 height 14
